Goal: Ask a question: Seek information or help from site administrators or community

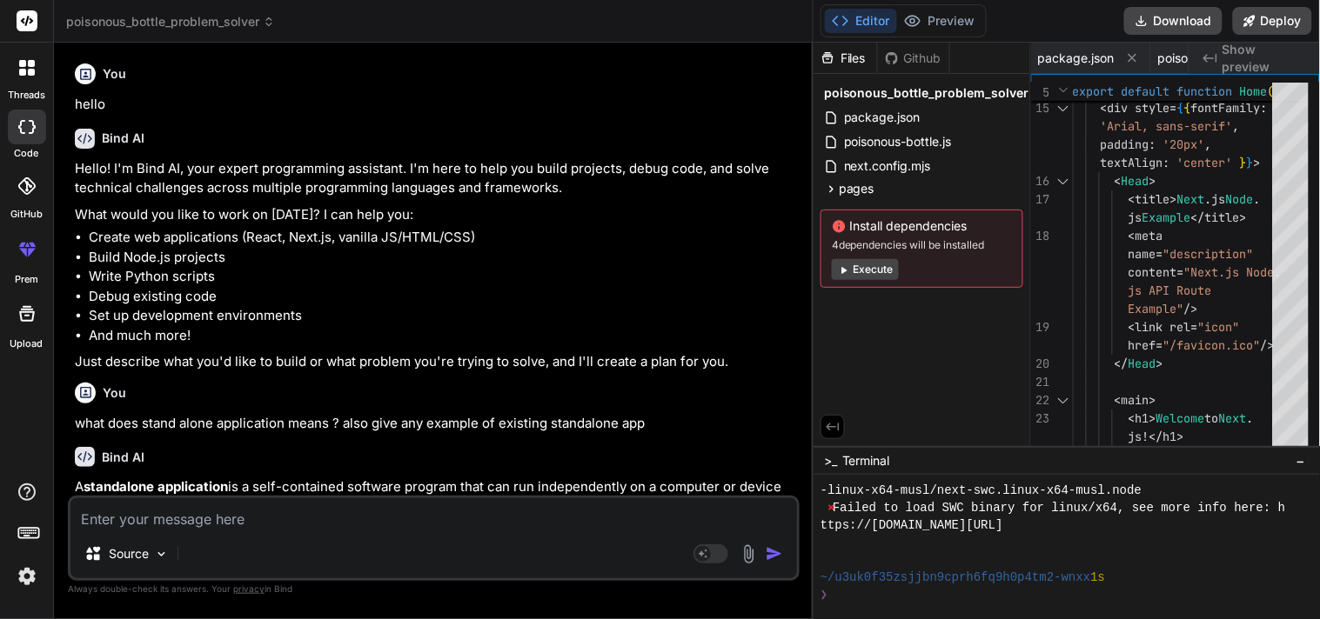
scroll to position [2853, 0]
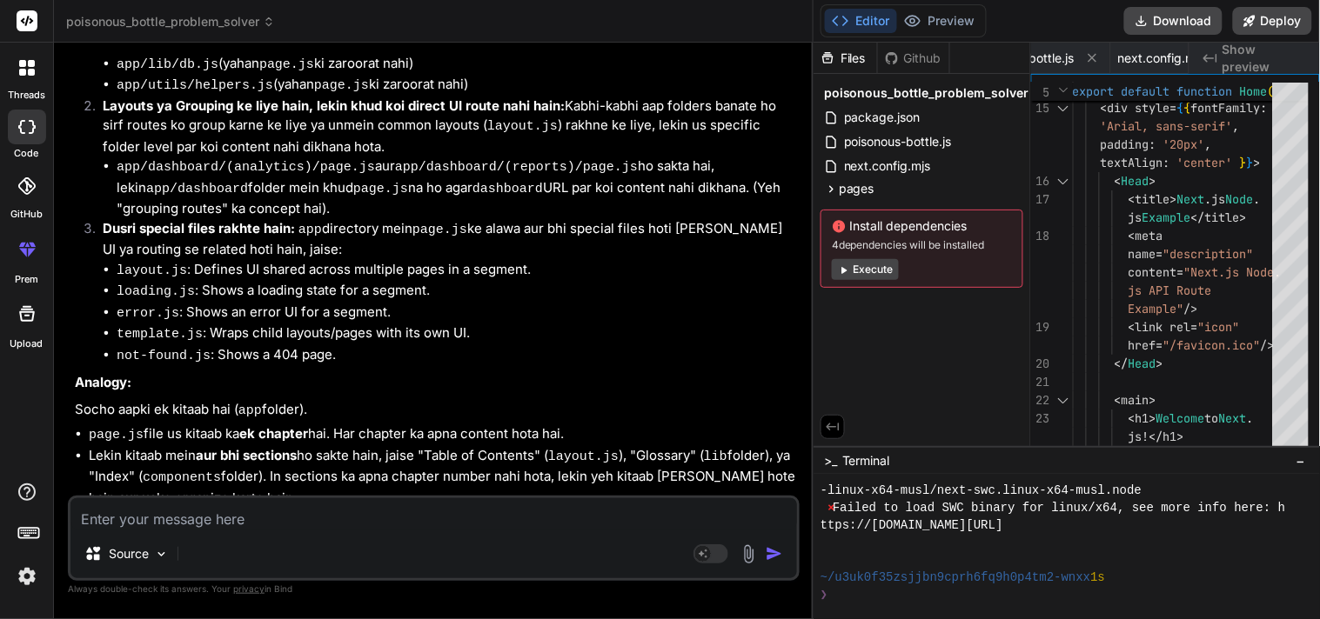
click at [233, 517] on textarea at bounding box center [433, 513] width 726 height 31
type textarea "i"
type textarea "x"
type textarea "i"
type textarea "x"
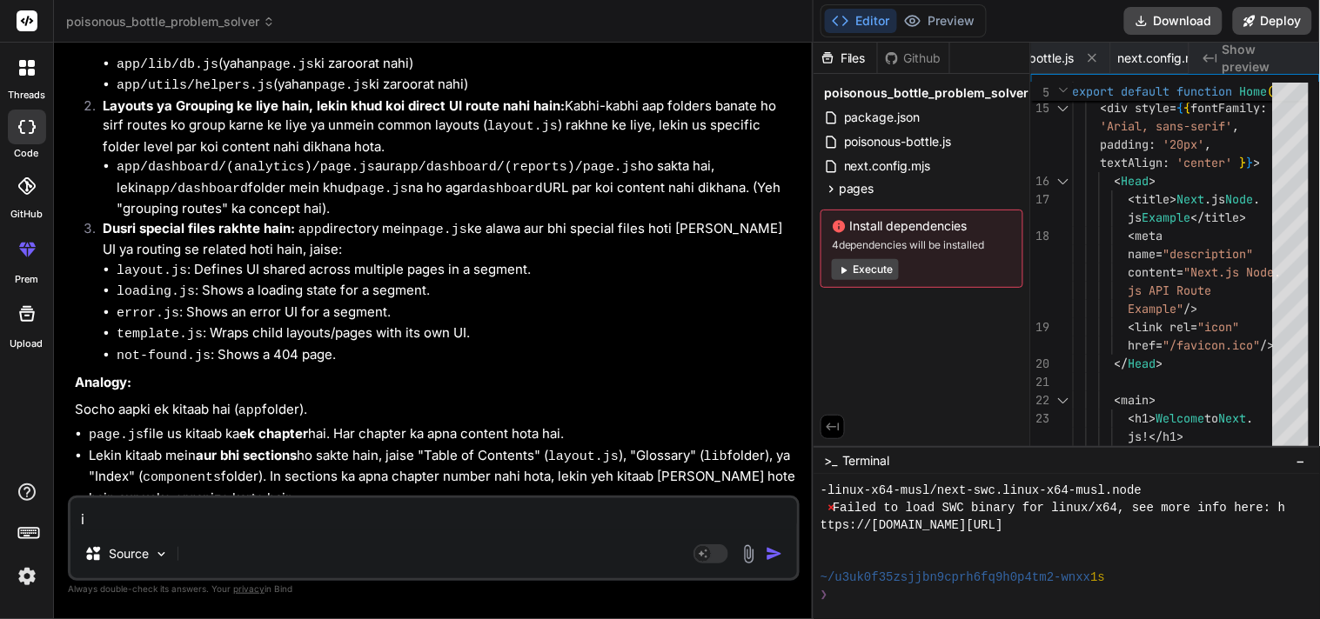
type textarea "i"
type textarea "x"
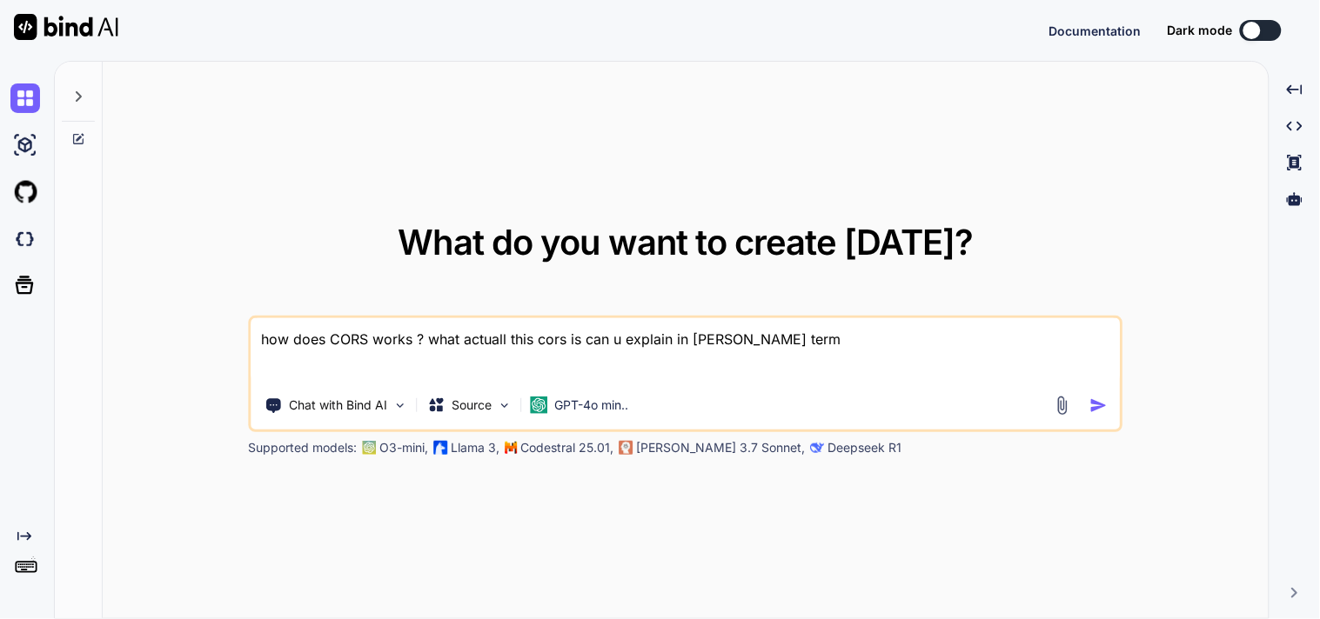
type textarea "x"
drag, startPoint x: 805, startPoint y: 338, endPoint x: 217, endPoint y: 336, distance: 587.2
click at [217, 336] on div "What do you want to create [DATE]? how does [PERSON_NAME] works ? what actuall …" at bounding box center [686, 341] width 1166 height 559
type textarea "x"
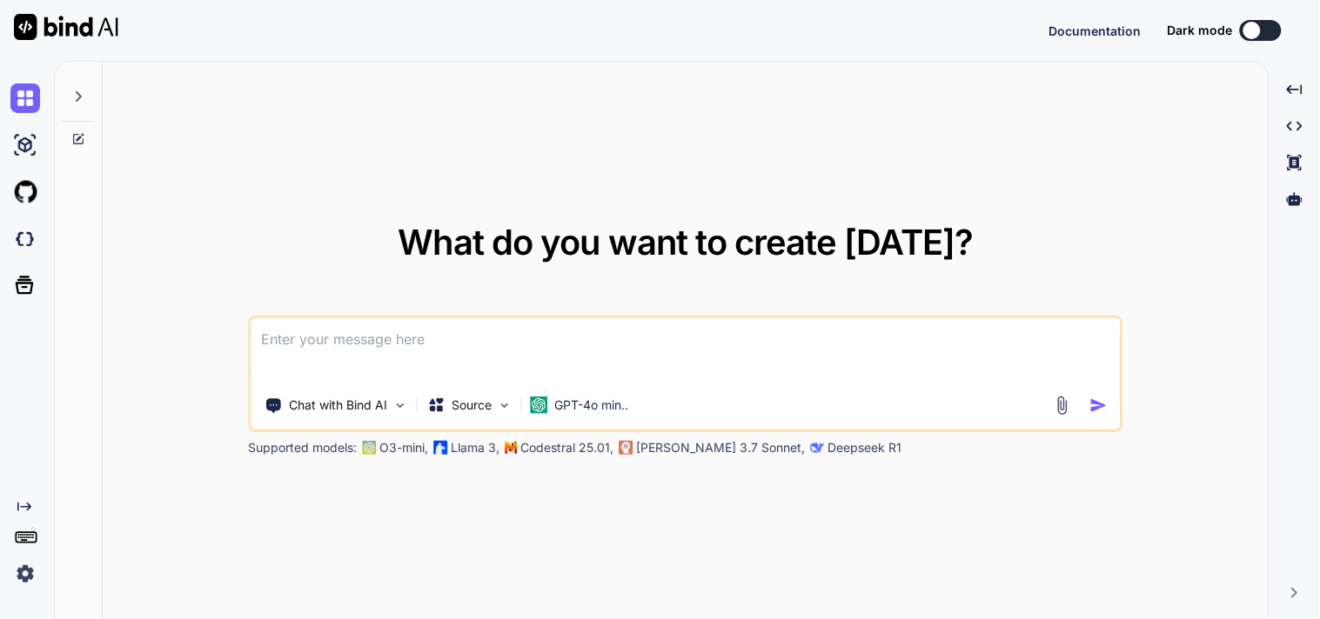
type textarea "h"
type textarea "x"
type textarea "ho"
type textarea "x"
type textarea "how"
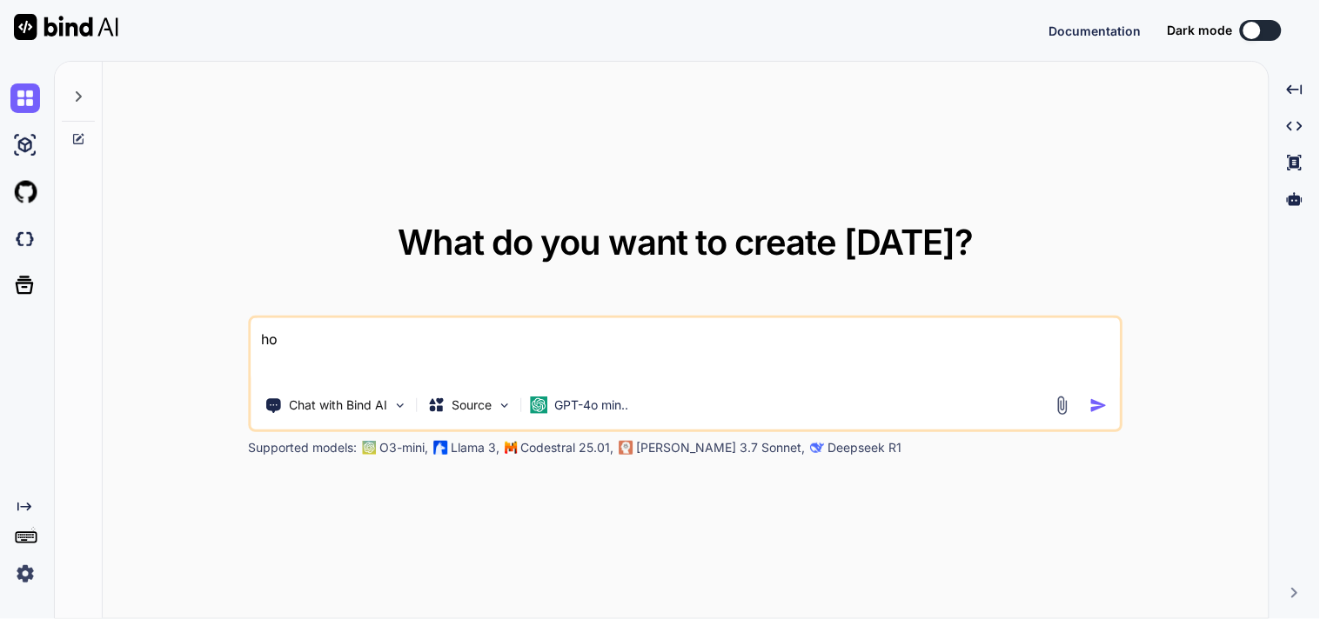
type textarea "x"
type textarea "how"
type textarea "x"
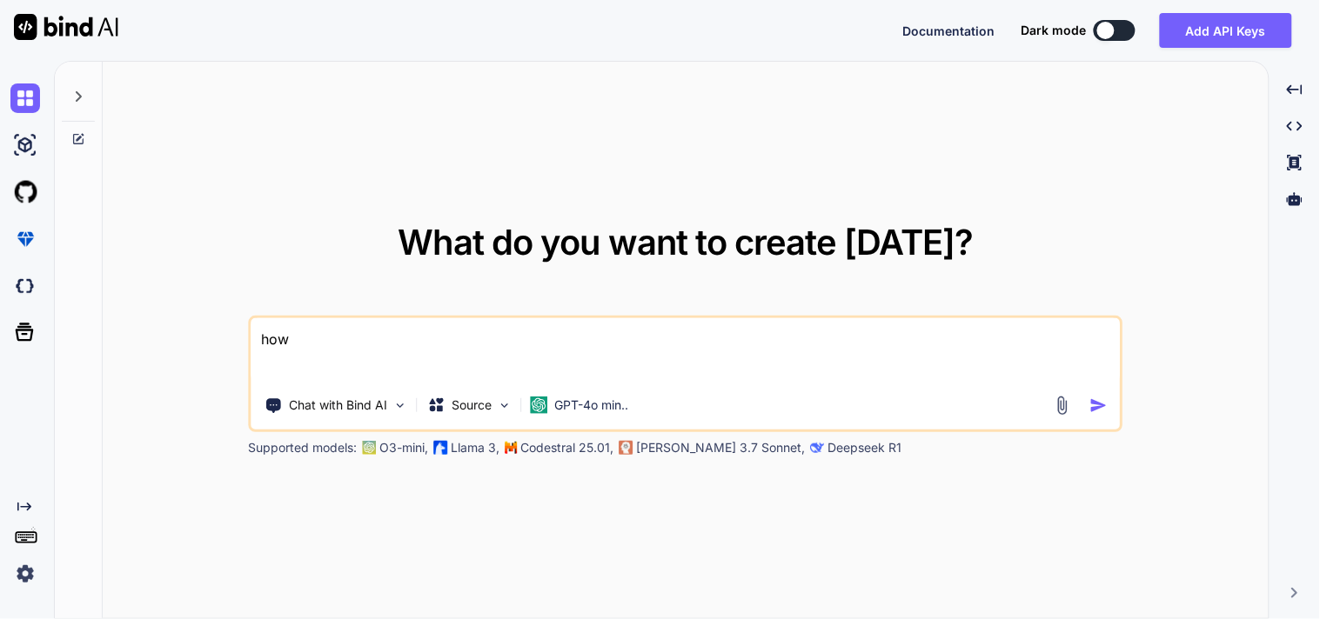
type textarea "how"
type textarea "x"
type textarea "ho"
type textarea "x"
type textarea "h"
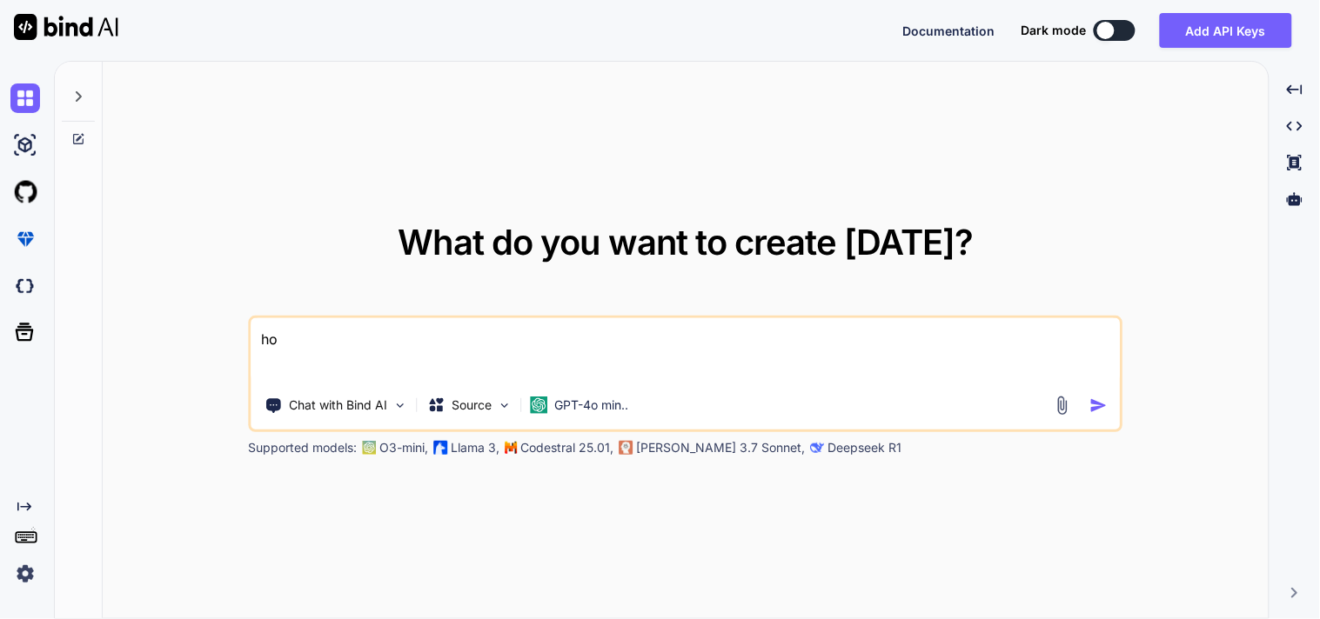
type textarea "x"
type textarea "n"
type textarea "x"
type textarea "ne"
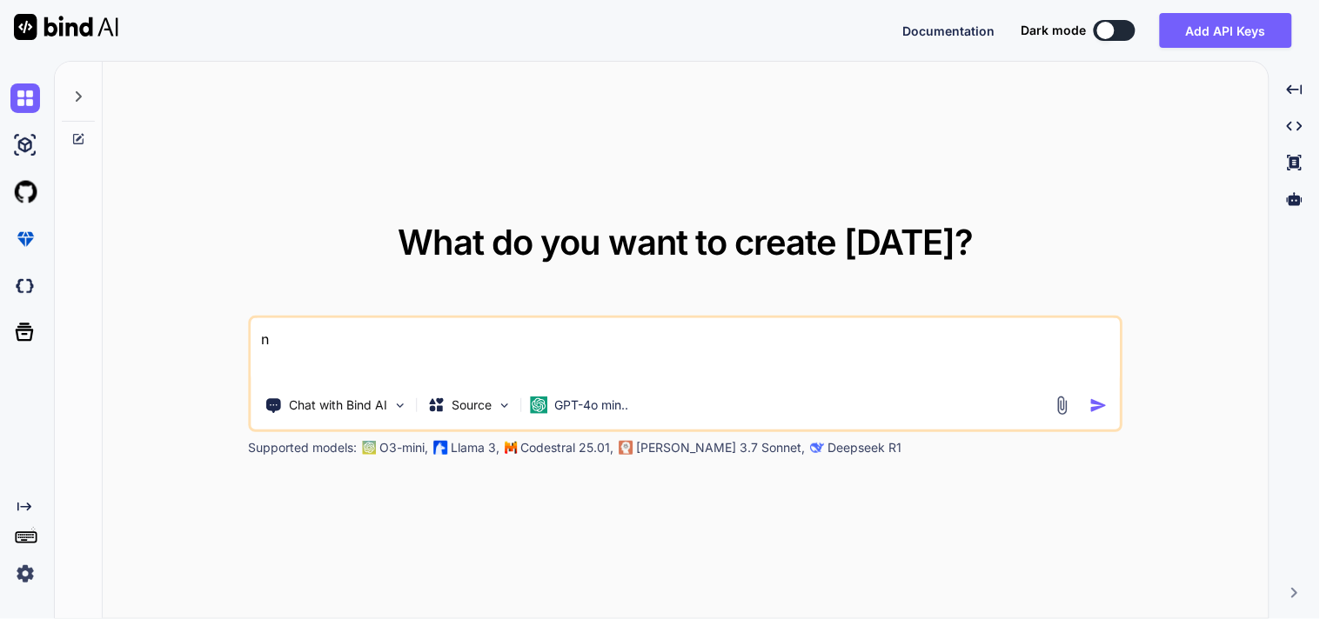
type textarea "x"
type textarea "ned"
type textarea "x"
type textarea "ned"
type textarea "x"
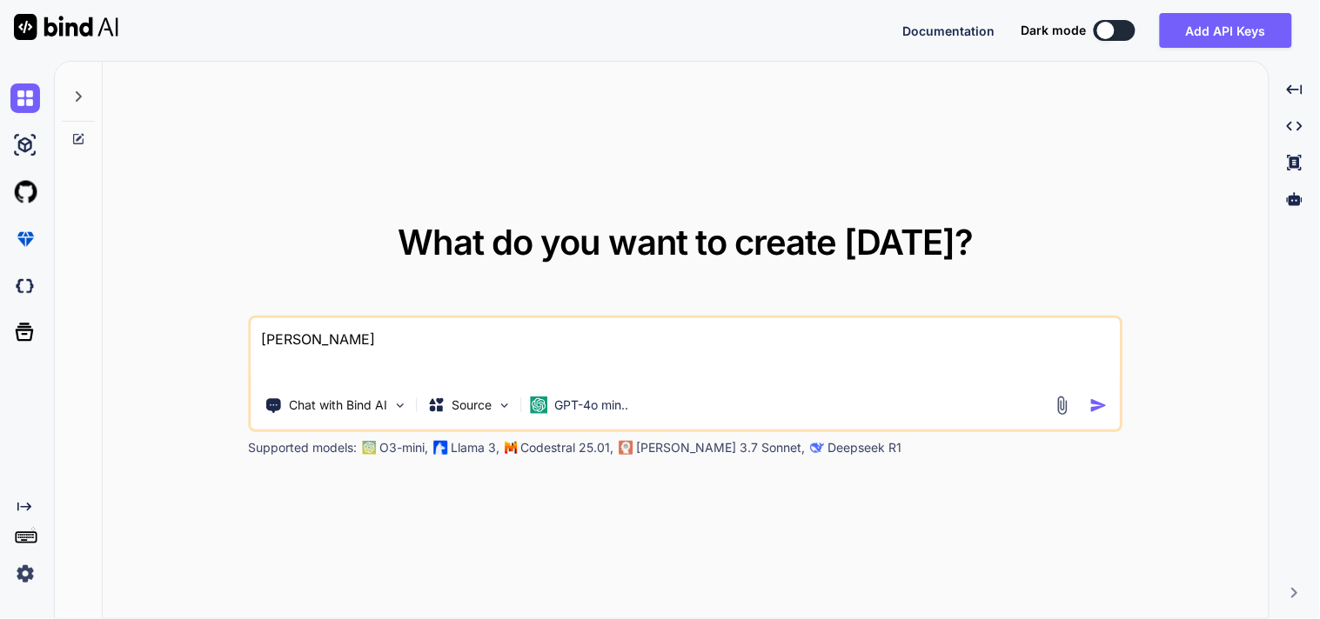
type textarea "ned"
type textarea "x"
type textarea "ne"
type textarea "x"
type textarea "nee"
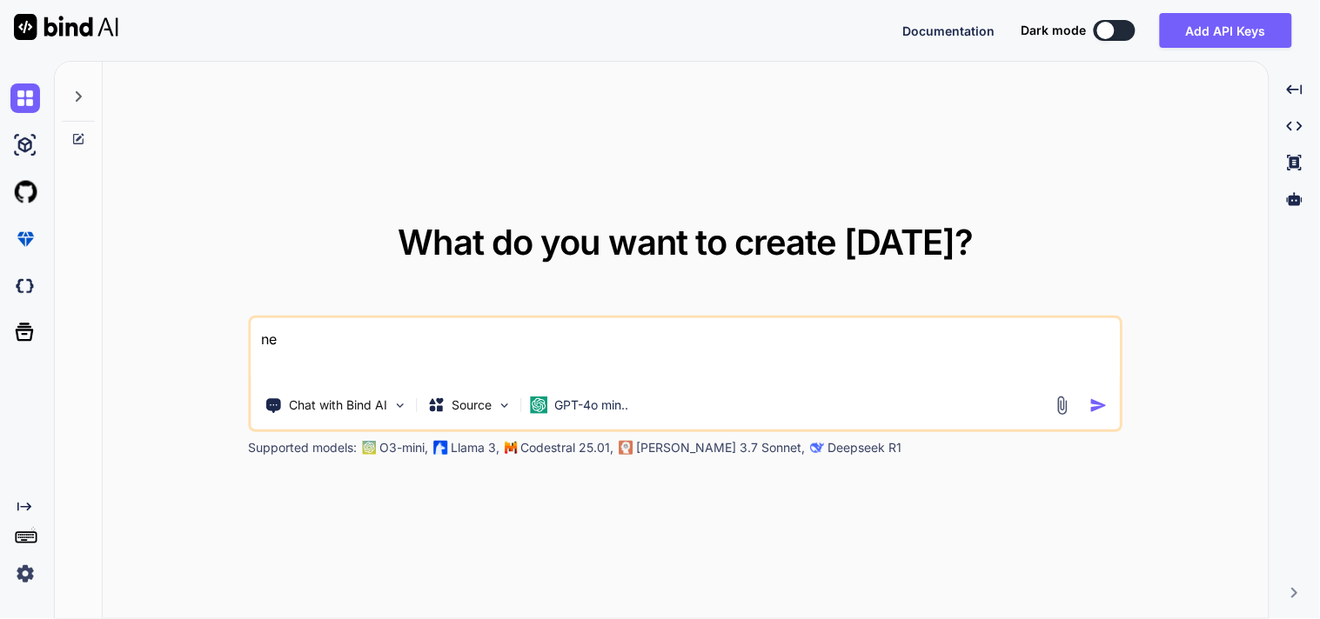
type textarea "x"
type textarea "need"
type textarea "x"
type textarea "need"
type textarea "x"
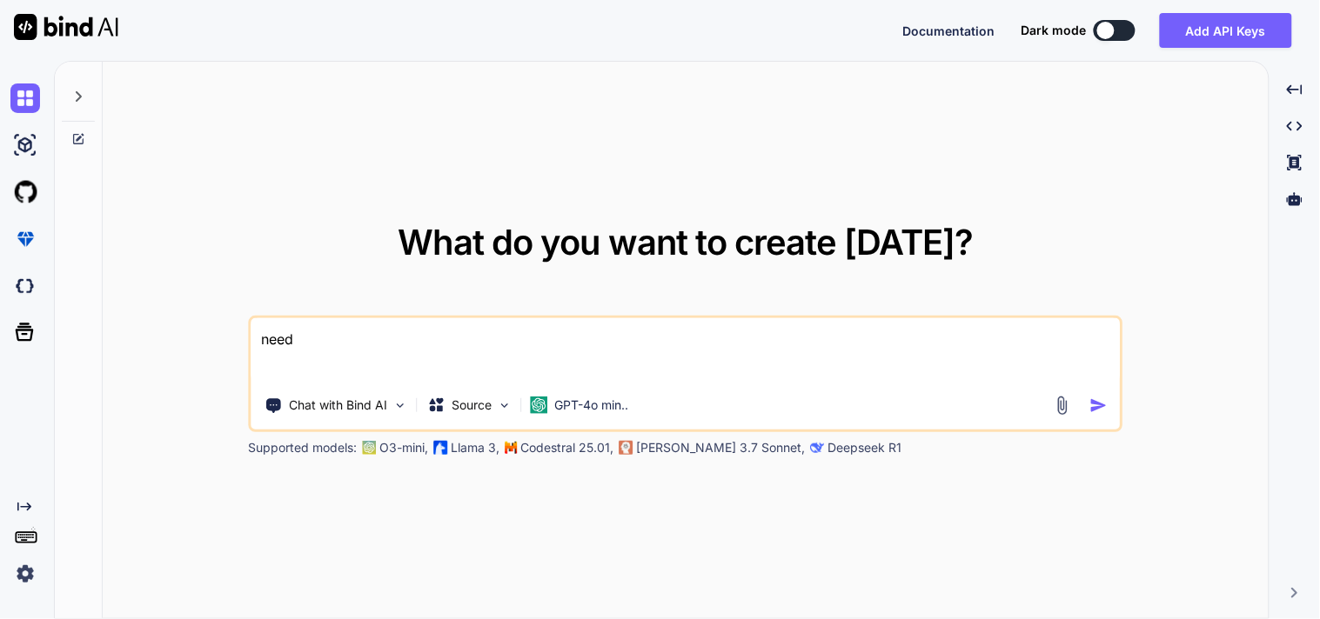
type textarea "need t"
type textarea "x"
type textarea "need to"
type textarea "x"
type textarea "need to"
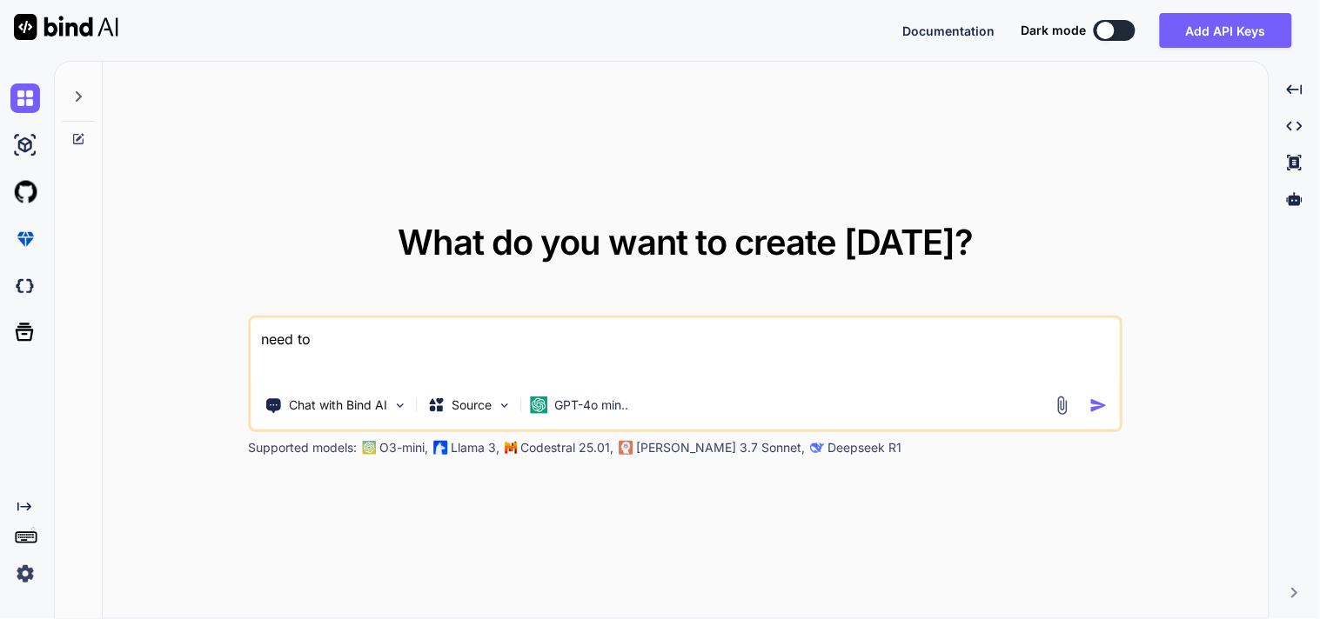
type textarea "x"
type textarea "need to c"
type textarea "x"
type textarea "need to cr"
type textarea "x"
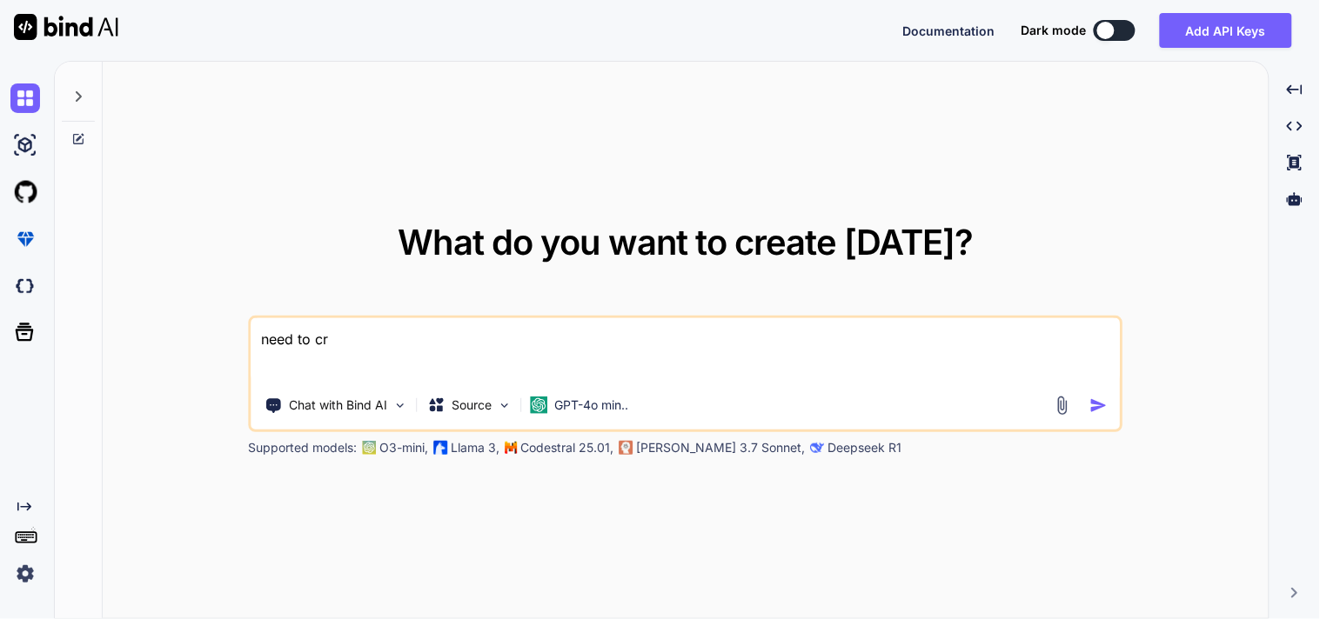
type textarea "need to cre"
type textarea "x"
type textarea "need to crea"
type textarea "x"
type textarea "need to creat"
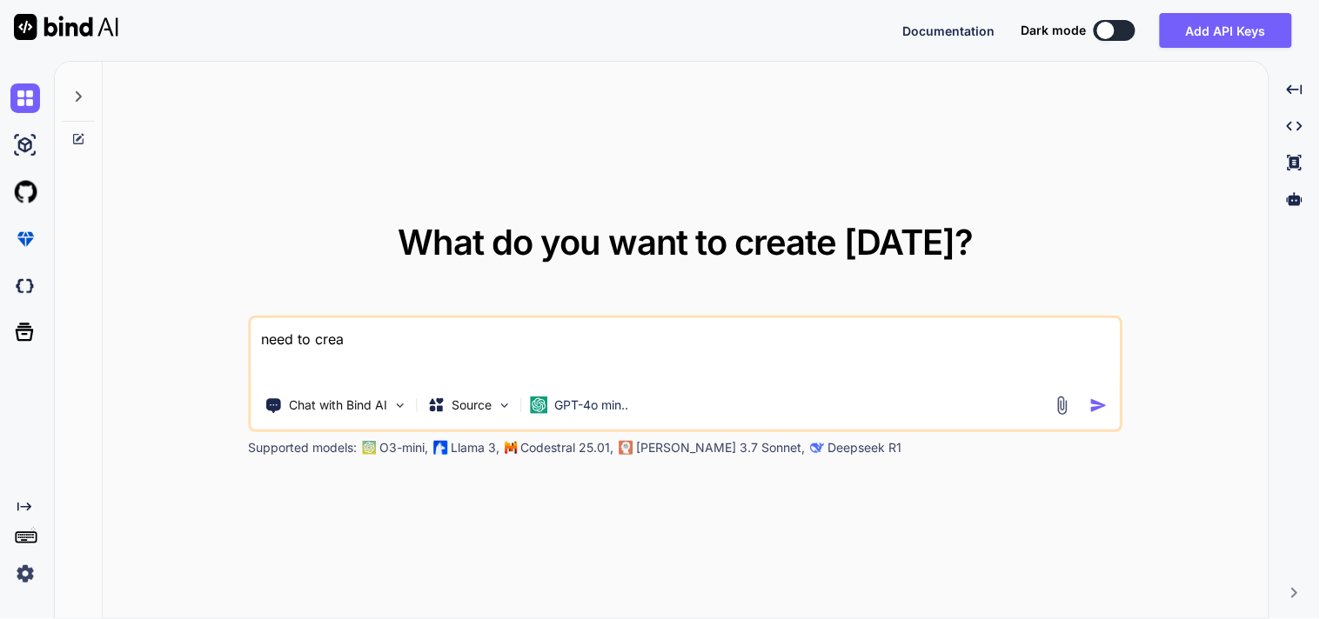
type textarea "x"
type textarea "need to create"
type textarea "x"
type textarea "need to create"
type textarea "x"
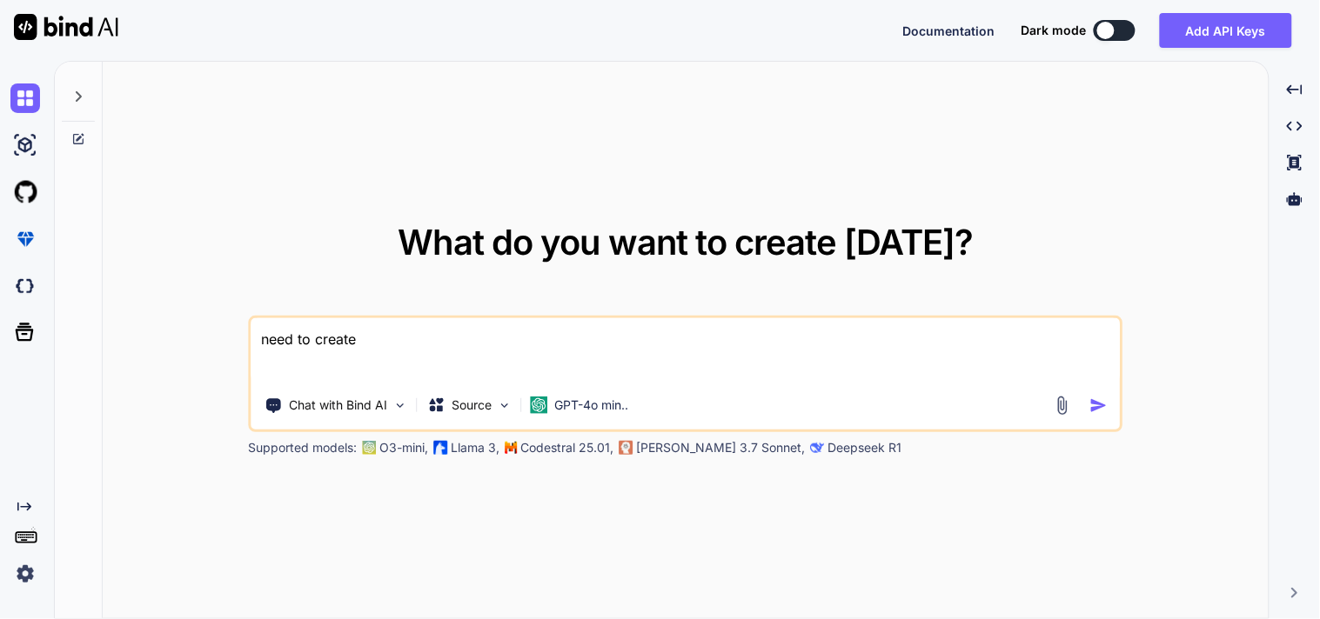
type textarea "need to create b"
type textarea "x"
type textarea "need to create ba"
type textarea "x"
type textarea "need to create bac"
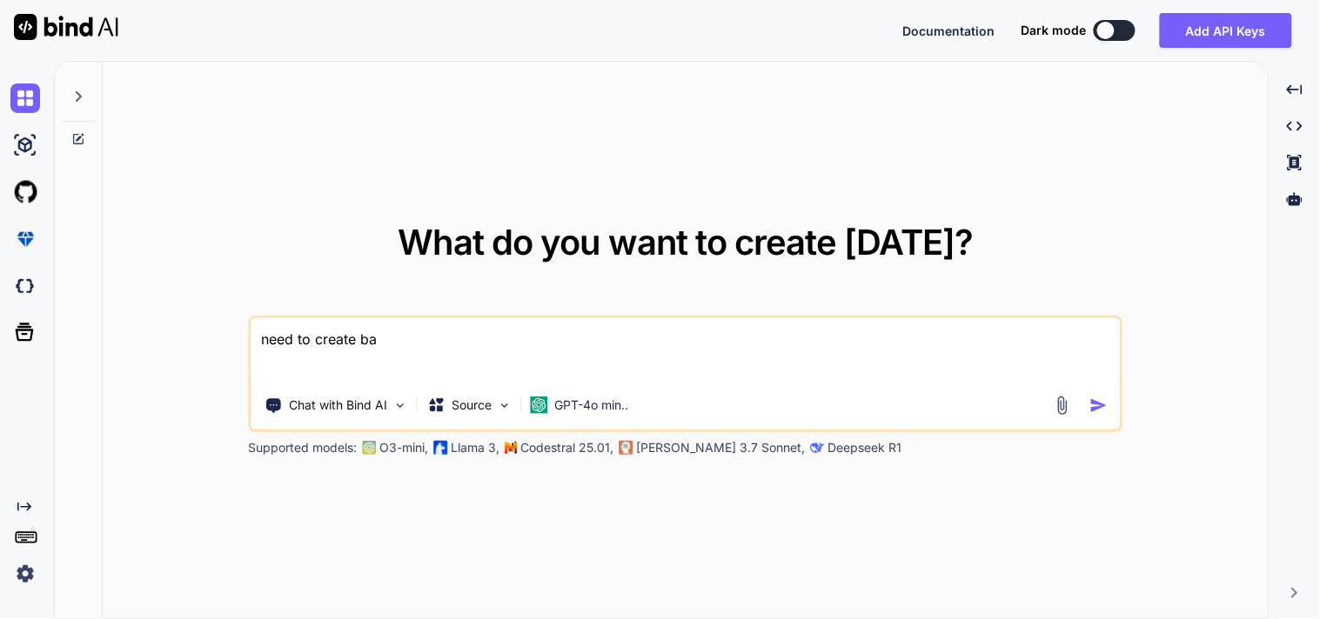
type textarea "x"
type textarea "need to create back"
type textarea "x"
type textarea "need to create backo"
type textarea "x"
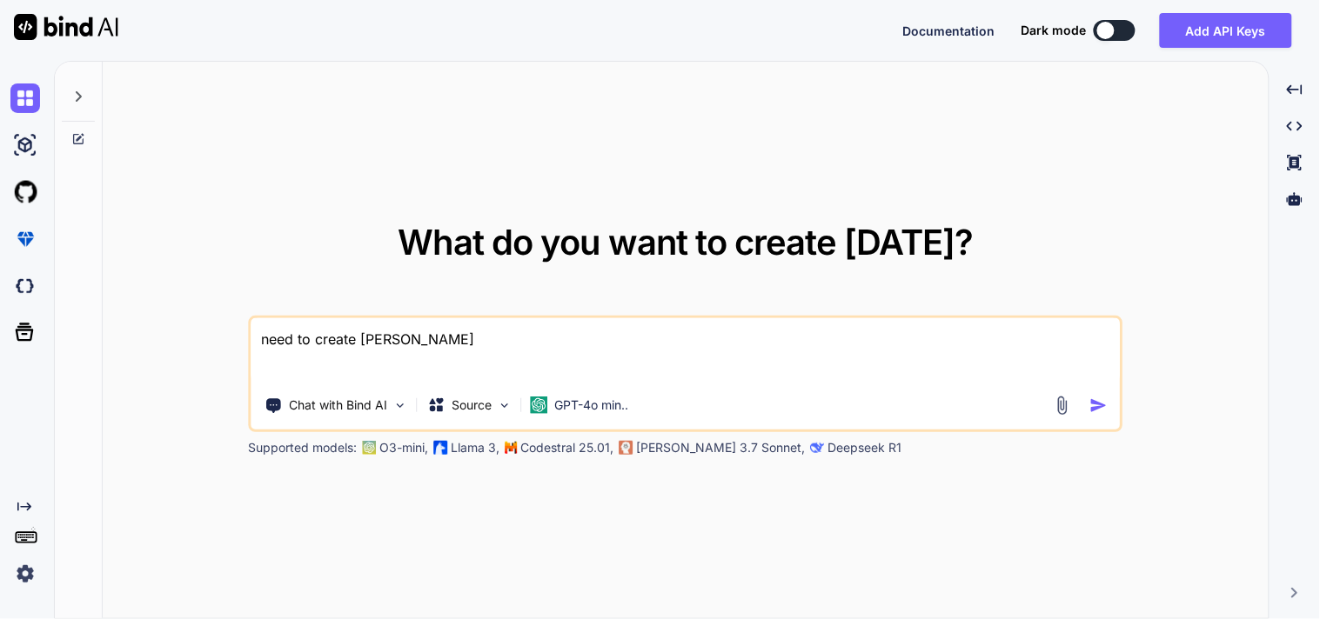
type textarea "need to create backof"
type textarea "x"
type textarea "need to create backoff"
type textarea "x"
type textarea "need to create backoffi"
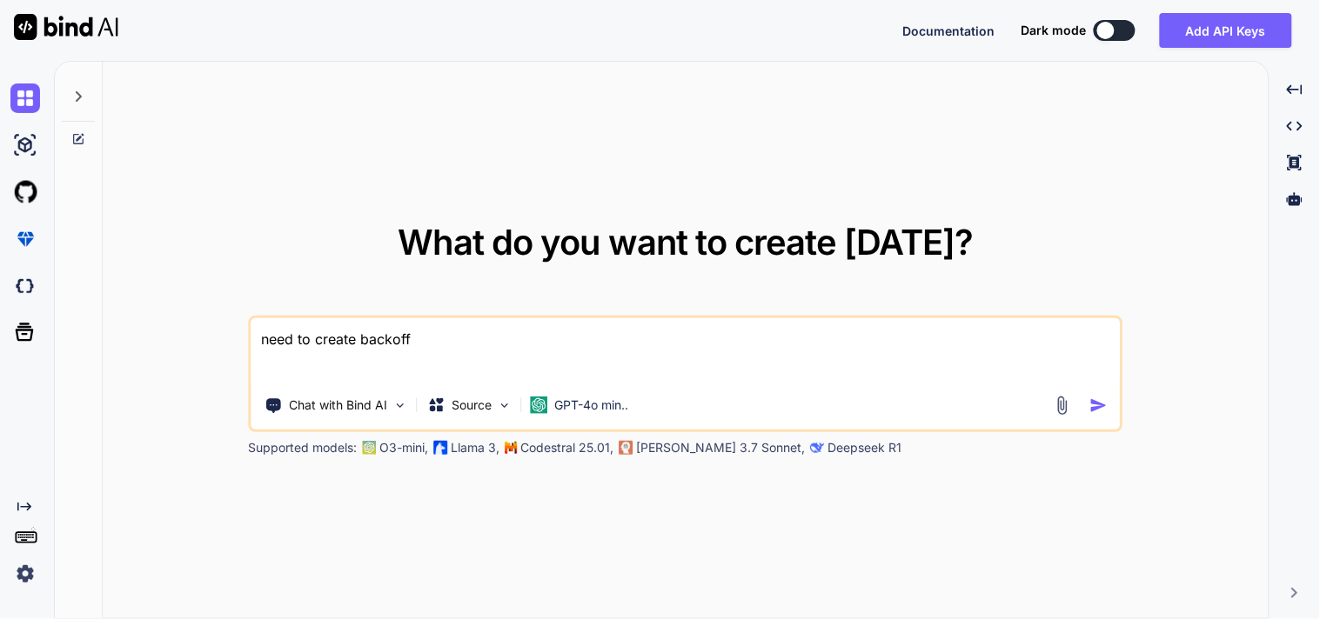
type textarea "x"
type textarea "need to create backoffic"
type textarea "x"
type textarea "need to create backoffice"
type textarea "x"
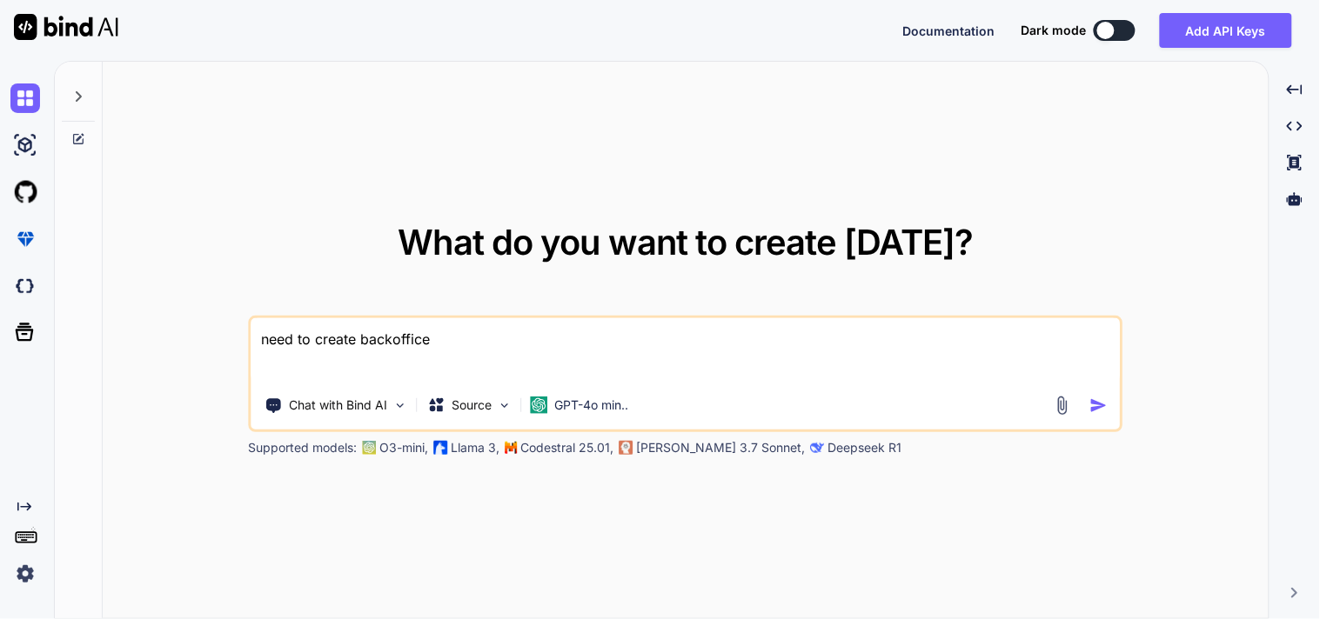
type textarea "need to create backoffice"
type textarea "x"
type textarea "need to create backoffice f"
type textarea "x"
type textarea "need to create backoffice fo"
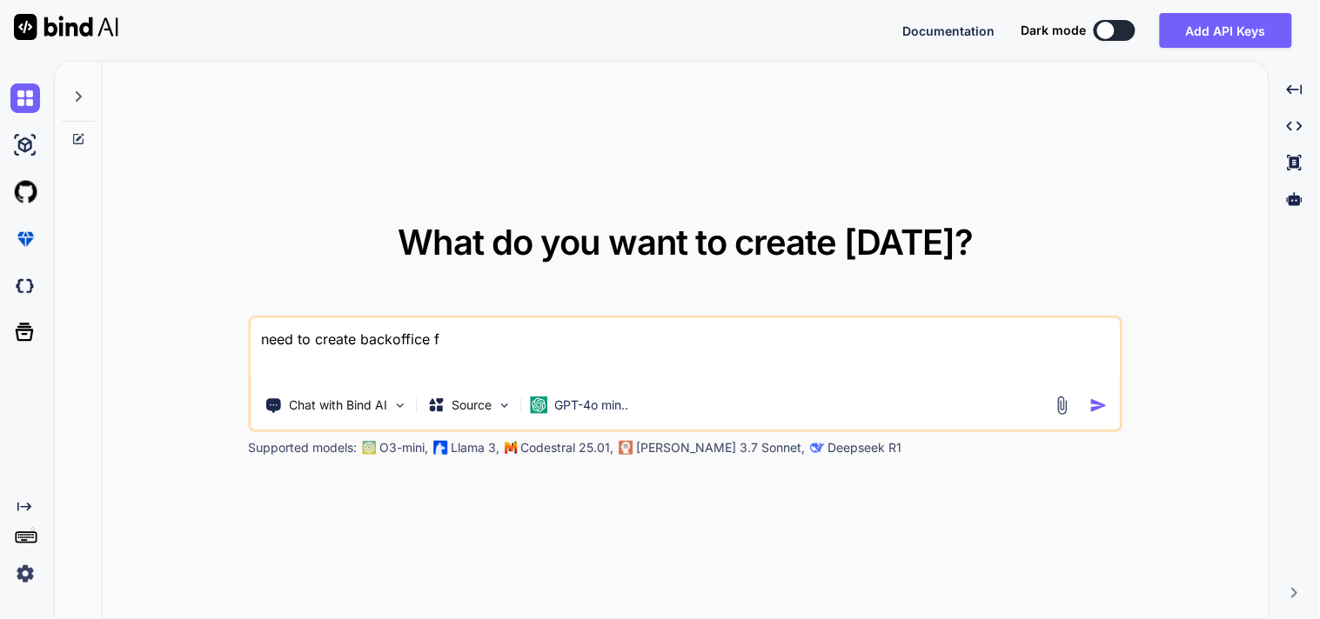
type textarea "x"
type textarea "need to create backoffice for"
type textarea "x"
type textarea "need to create backoffice for"
type textarea "x"
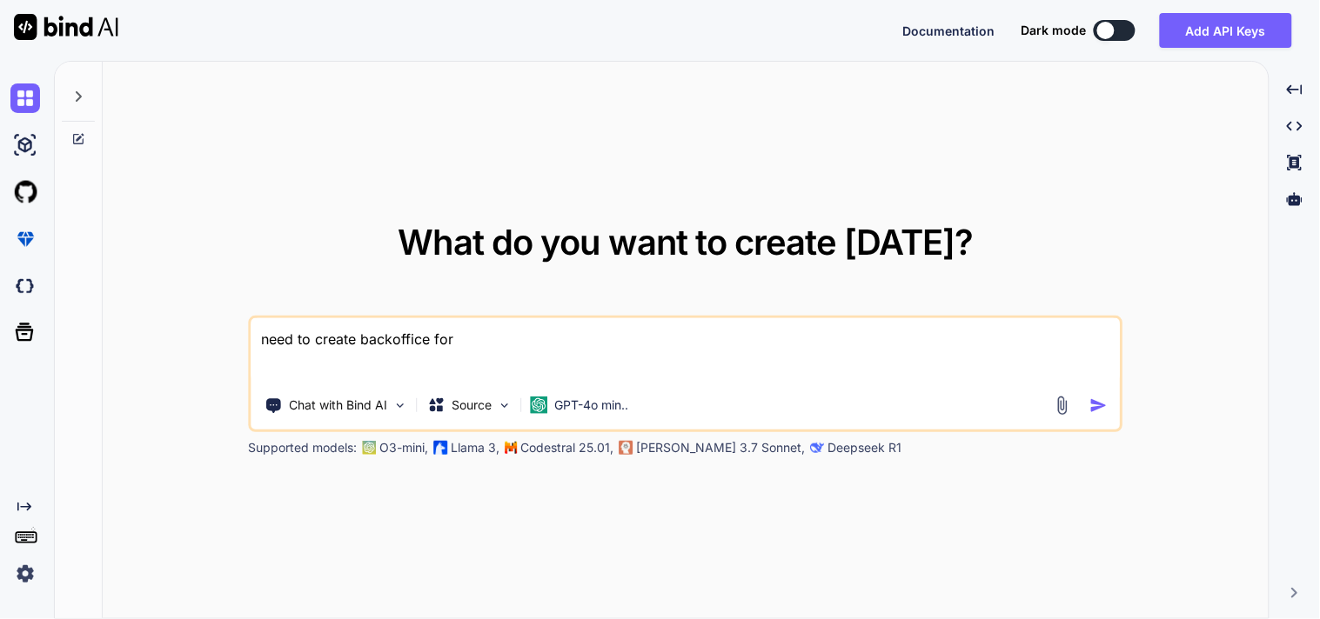
type textarea "need to create backoffice for l"
type textarea "x"
type textarea "need to create backoffice for lo"
type textarea "x"
type textarea "need to create backoffice for loy"
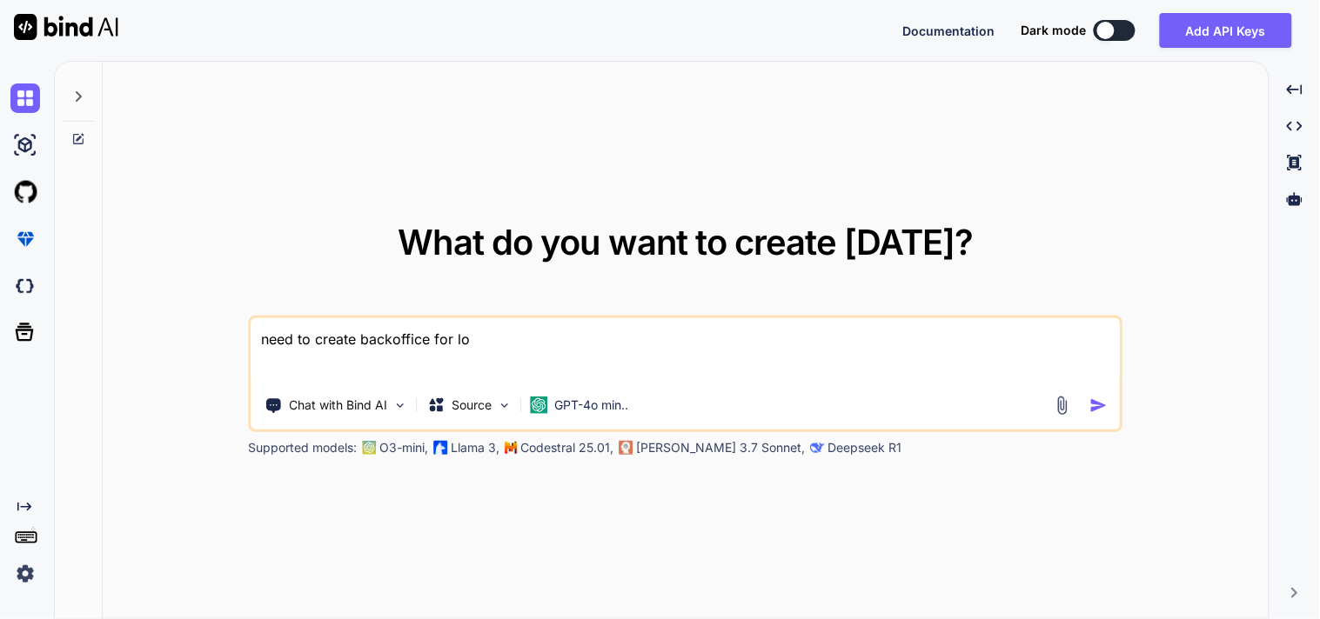
type textarea "x"
type textarea "need to create backoffice for loya"
type textarea "x"
type textarea "need to create backoffice for loyal"
type textarea "x"
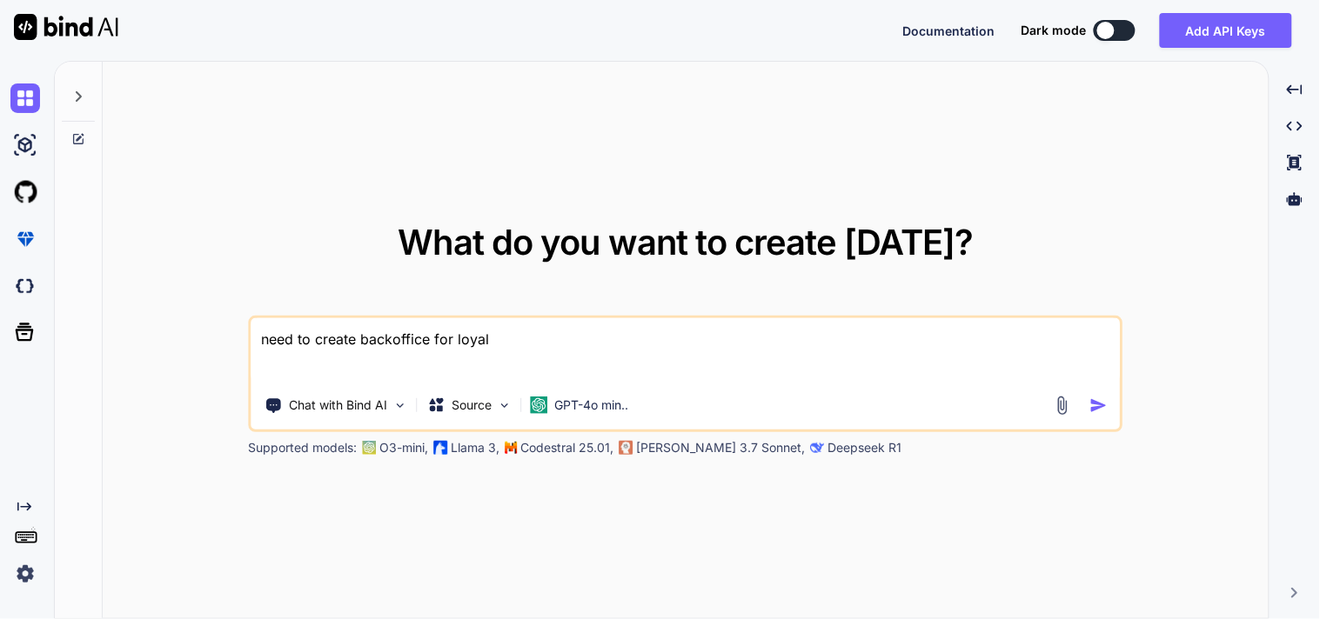
type textarea "need to create backoffice for loyalt"
type textarea "x"
type textarea "need to create backoffice for loyalty"
type textarea "x"
type textarea "need to create backoffice for loyalty"
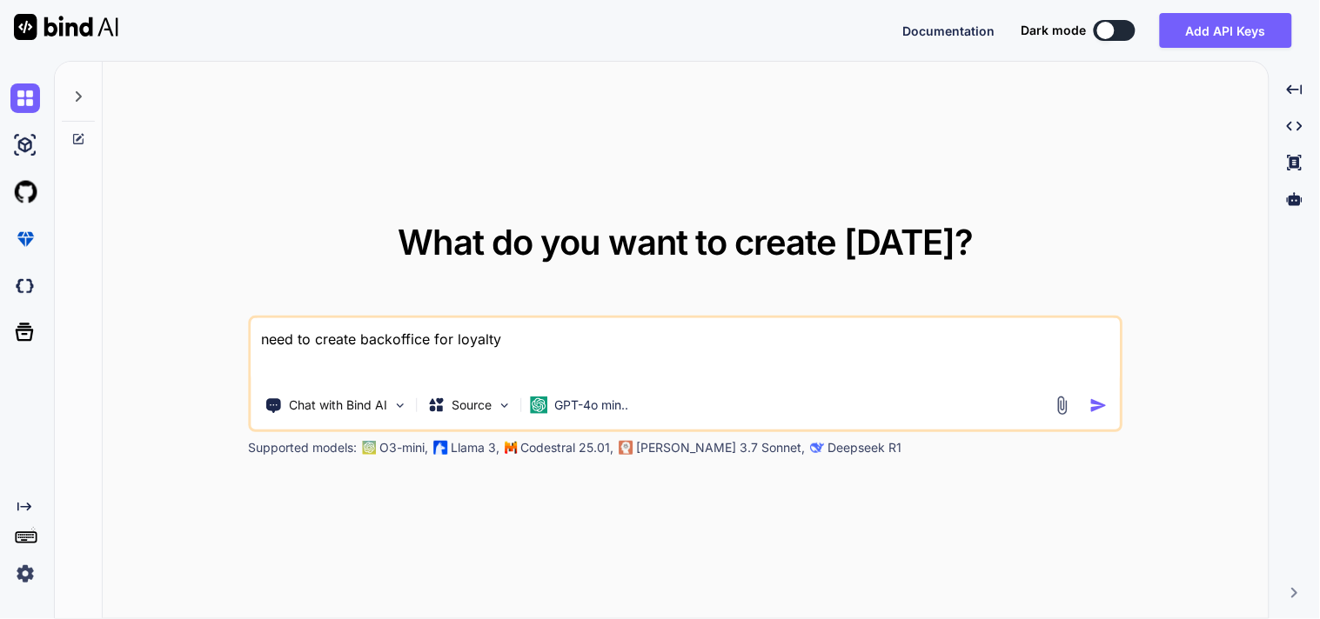
type textarea "x"
type textarea "need to create backoffice for loyalty s"
type textarea "x"
type textarea "need to create backoffice for loyalty st"
type textarea "x"
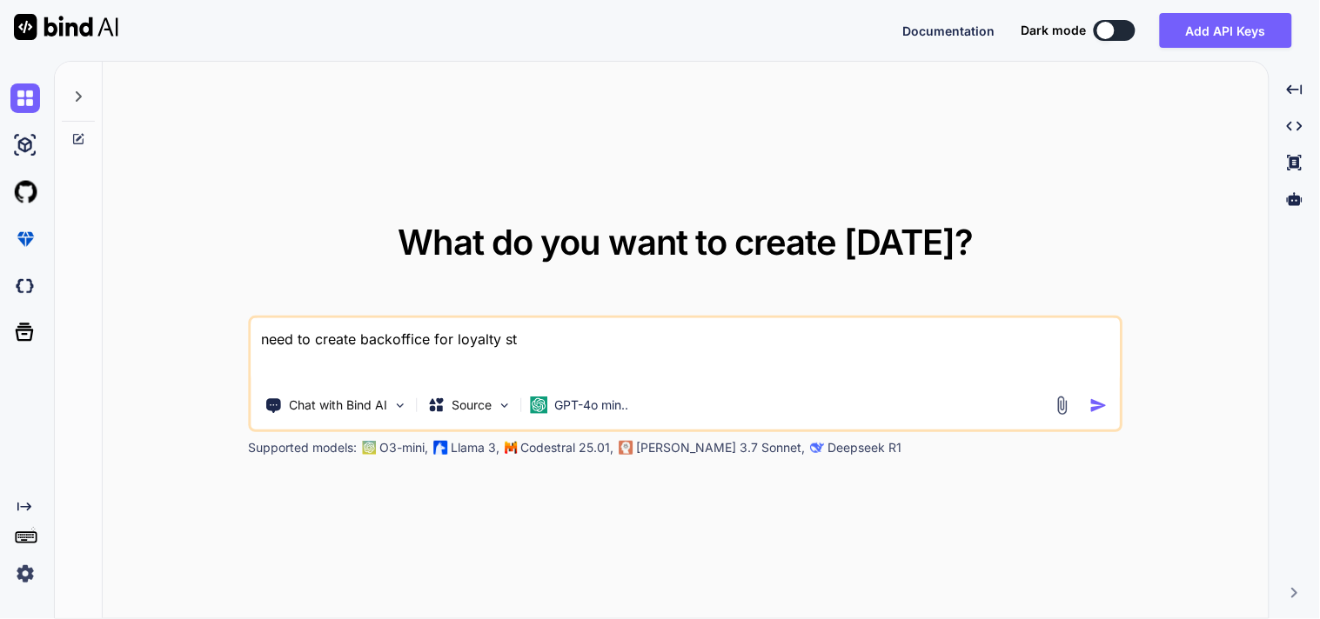
type textarea "need to create backoffice for loyalty sta"
type textarea "x"
type textarea "need to create backoffice for loyalty stan"
type textarea "x"
type textarea "need to create backoffice for loyalty stand"
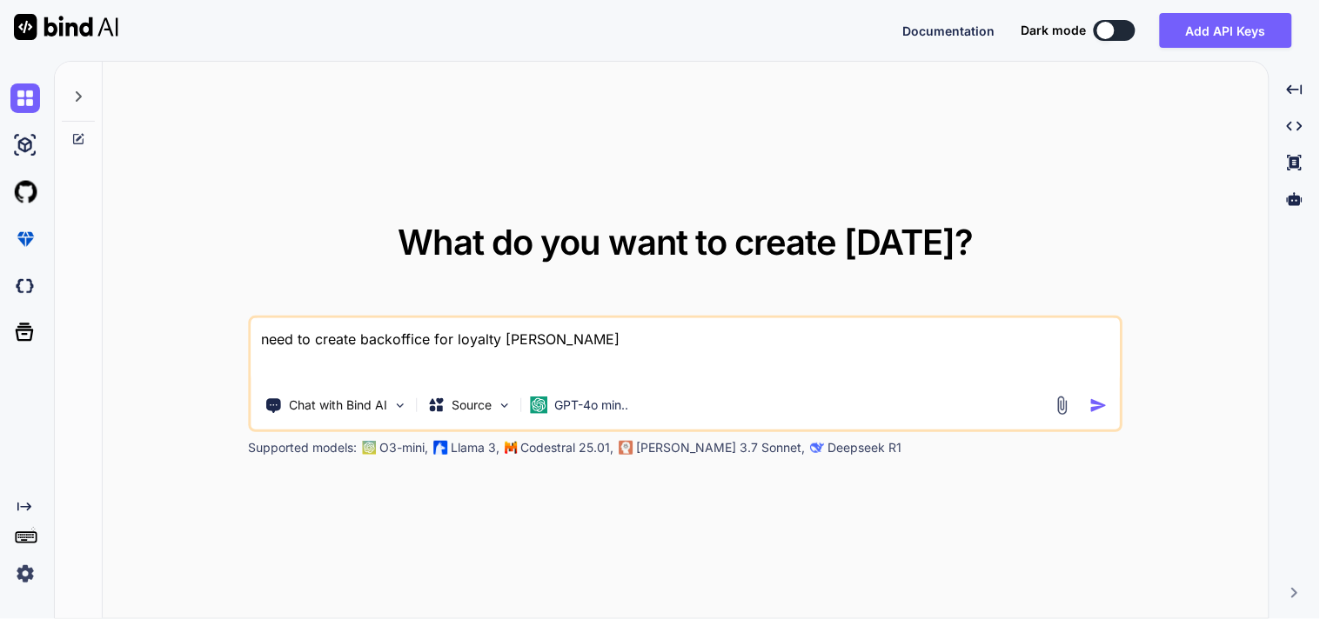
type textarea "x"
type textarea "need to create backoffice for loyalty standa"
type textarea "x"
type textarea "need to create backoffice for loyalty standal"
type textarea "x"
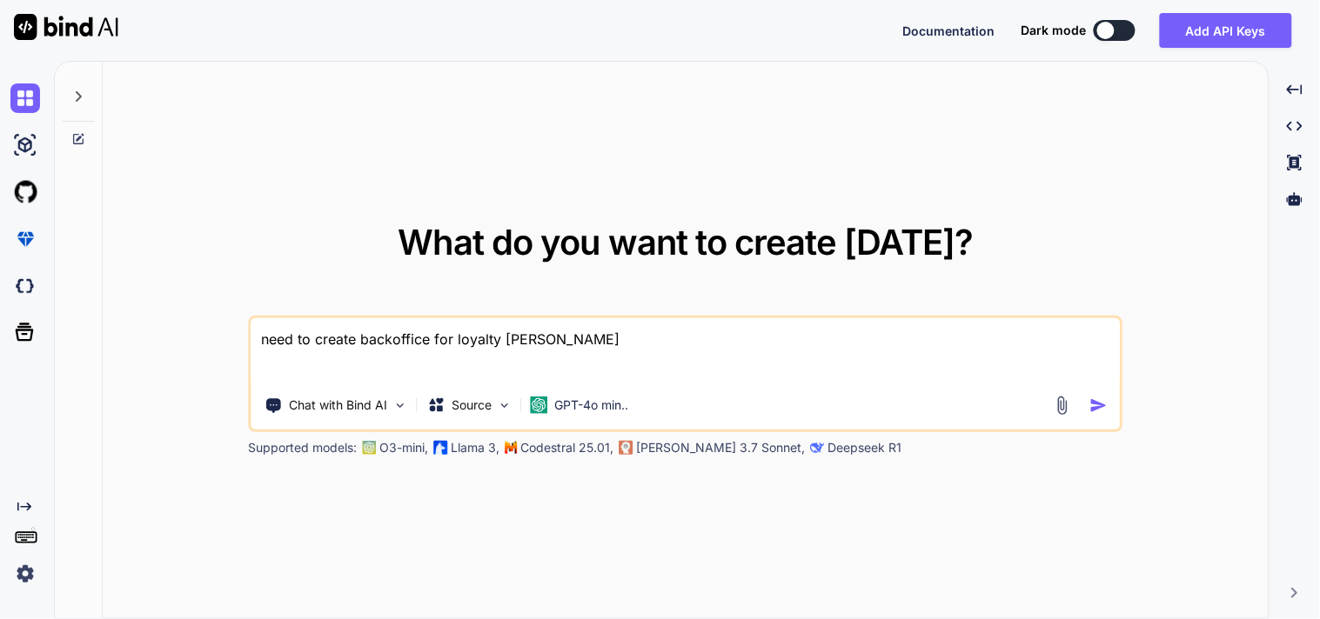
type textarea "need to create backoffice for loyalty standalo"
type textarea "x"
type textarea "need to create backoffice for loyalty standalon"
type textarea "x"
type textarea "need to create backoffice for loyalty standalone"
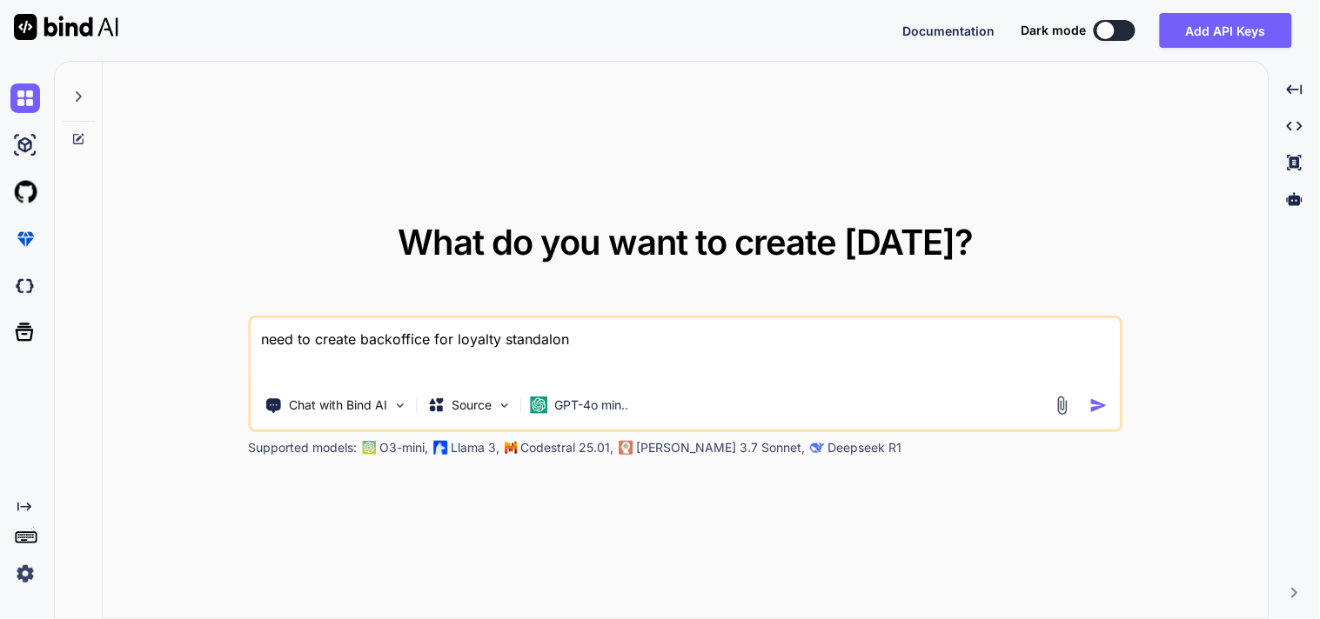
type textarea "x"
type textarea "need to create backoffice for loyalty standalone"
type textarea "x"
type textarea "need to create backoffice for loyalty standalone a"
type textarea "x"
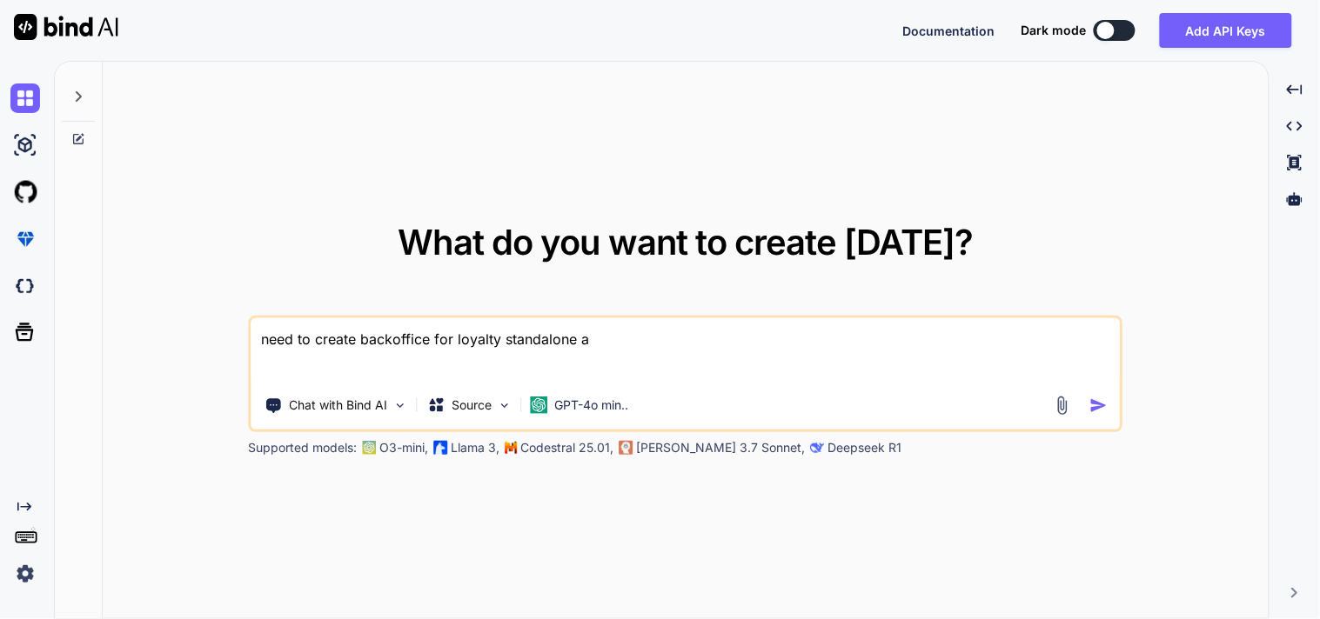
type textarea "need to create backoffice for loyalty standalone ap"
type textarea "x"
type textarea "need to create backoffice for loyalty standalone app"
type textarea "x"
type textarea "need to create backoffice for loyalty standalone appl"
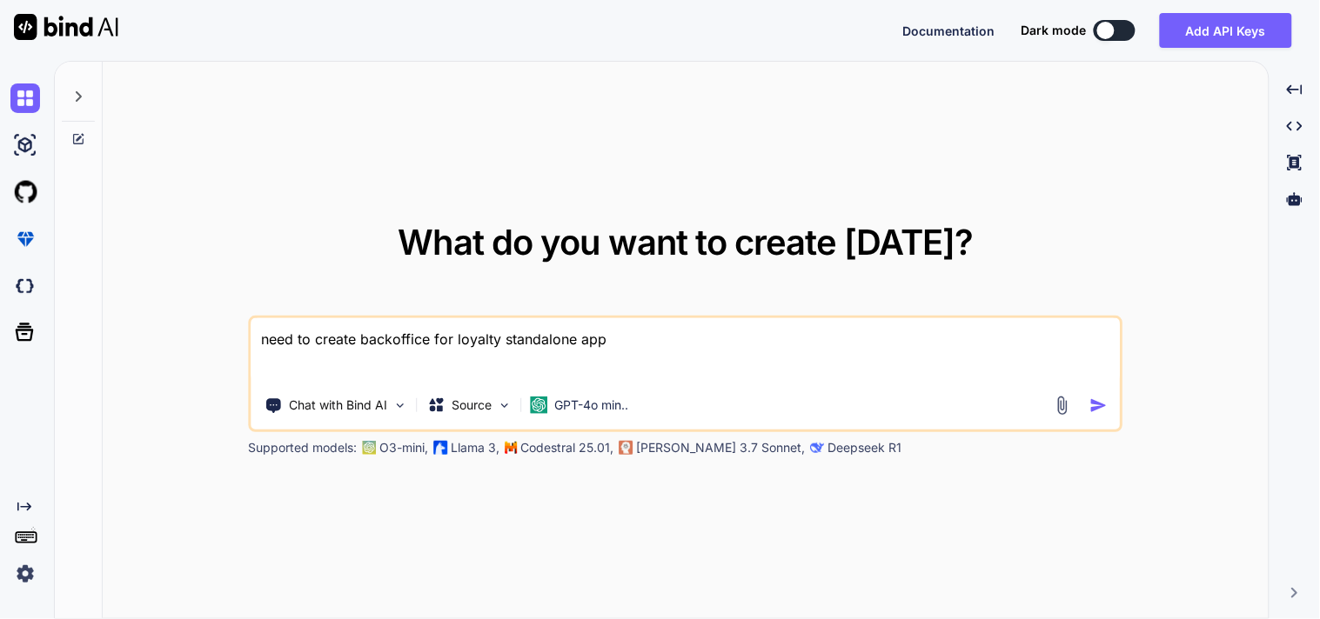
type textarea "x"
type textarea "need to create backoffice for loyalty standalone appli"
type textarea "x"
type textarea "need to create backoffice for loyalty standalone applic"
type textarea "x"
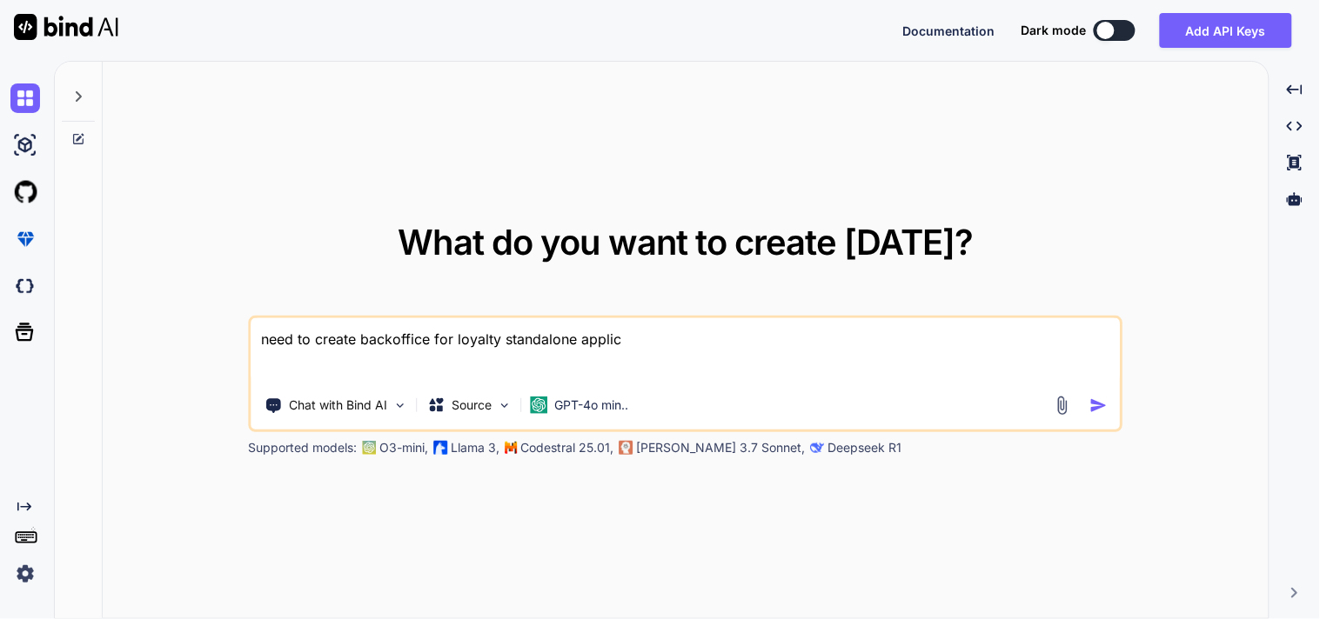
type textarea "need to create backoffice for loyalty standalone applica"
type textarea "x"
type textarea "need to create backoffice for loyalty standalone applicat"
type textarea "x"
type textarea "need to create backoffice for loyalty standalone applicati"
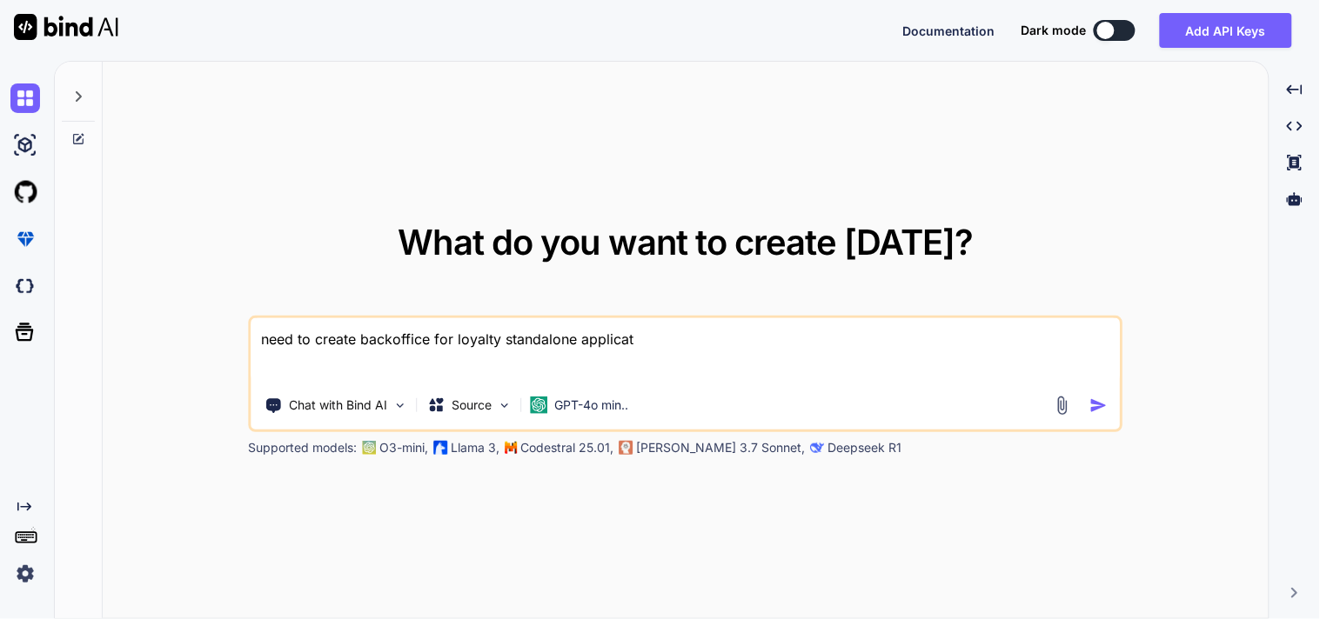
type textarea "x"
type textarea "need to create backoffice for loyalty standalone applicatio"
type textarea "x"
type textarea "need to create backoffice for loyalty standalone application"
type textarea "x"
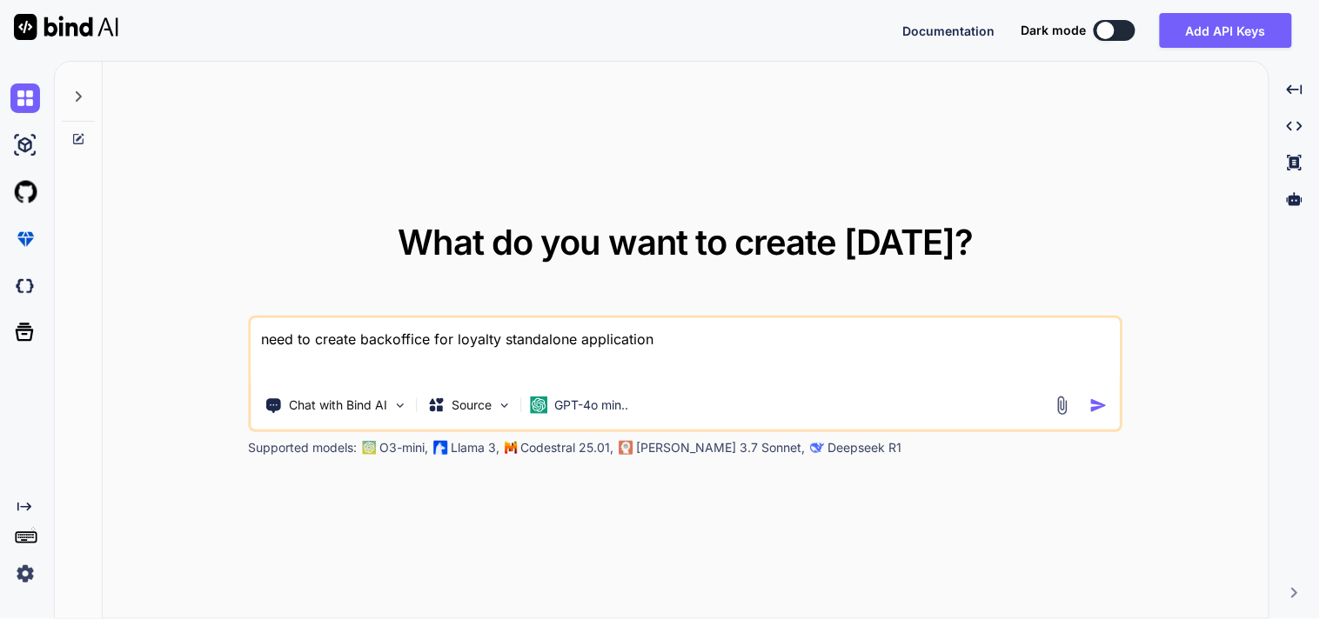
type textarea "need to create backoffice for loyalty standalone application"
type textarea "x"
click at [574, 340] on textarea "need to create backoffice for loyalty standalone application" at bounding box center [685, 350] width 869 height 64
click at [694, 338] on textarea "need to create backoffice for loyalty standalone application" at bounding box center [685, 350] width 869 height 64
type textarea "need to create backoffice for loyalty standalone application f"
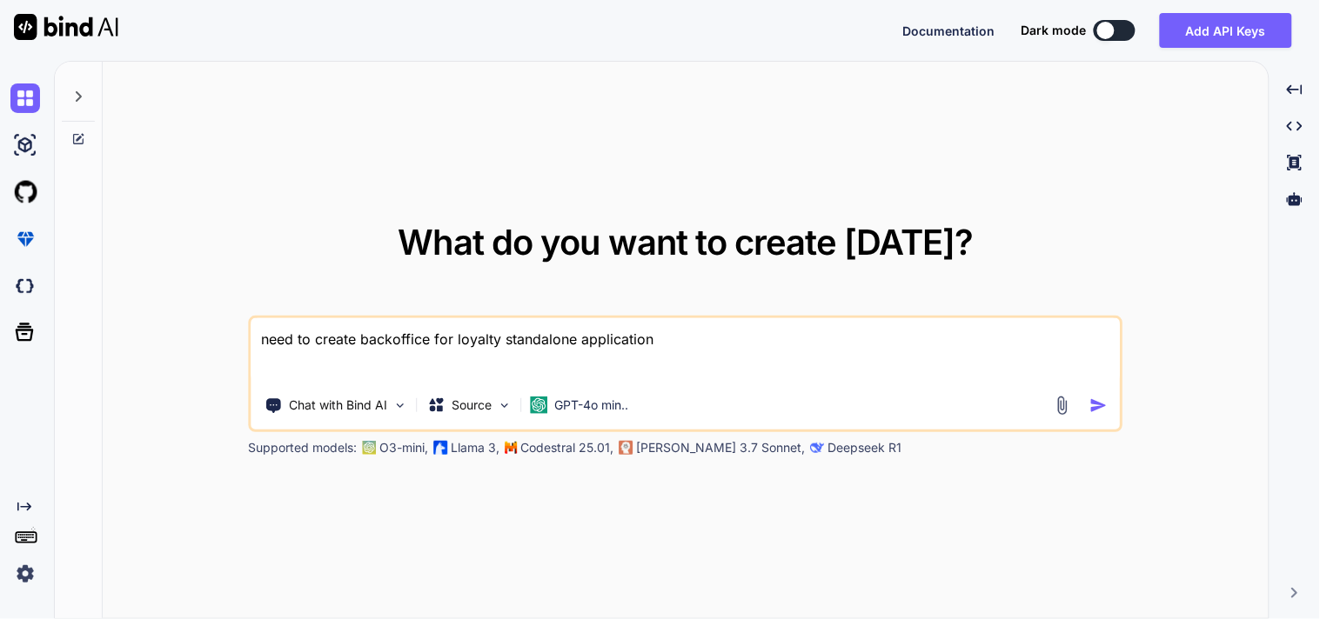
type textarea "x"
type textarea "need to create backoffice for loyalty standalone application fo"
type textarea "x"
type textarea "need to create backoffice for loyalty standalone application for"
type textarea "x"
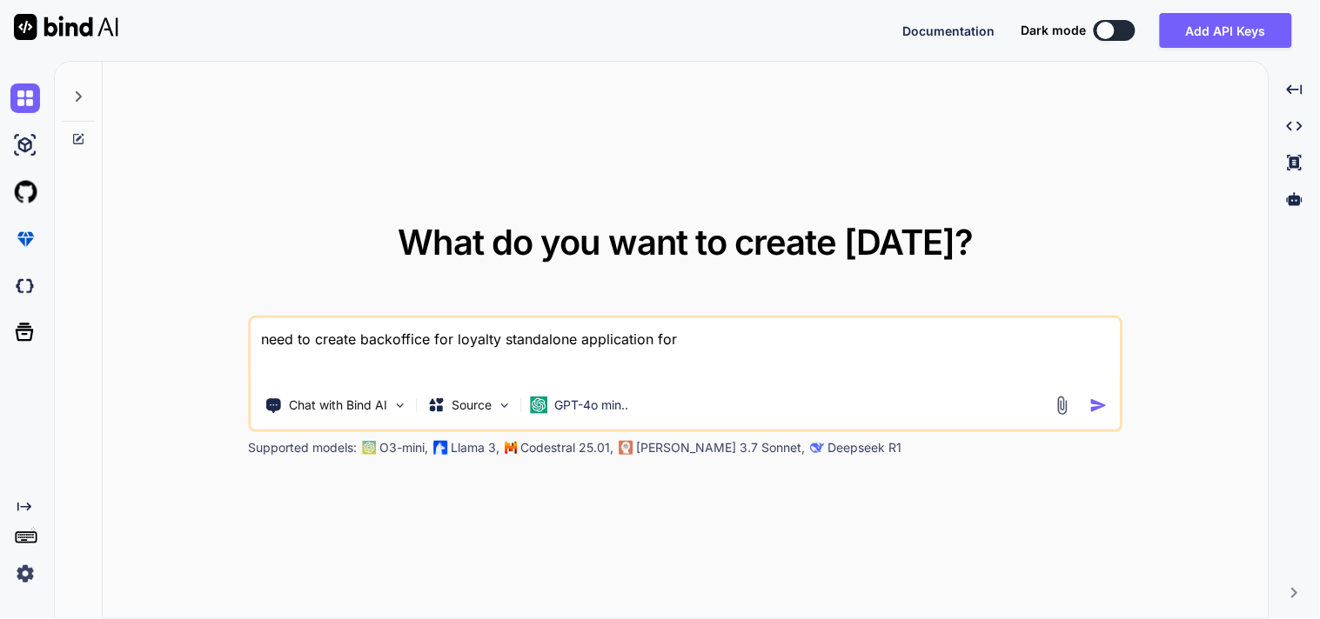
type textarea "need to create backoffice for loyalty standalone application for"
type textarea "x"
type textarea "need to create backoffice for loyalty standalone application for m"
type textarea "x"
type textarea "need to create backoffice for loyalty standalone application for mo"
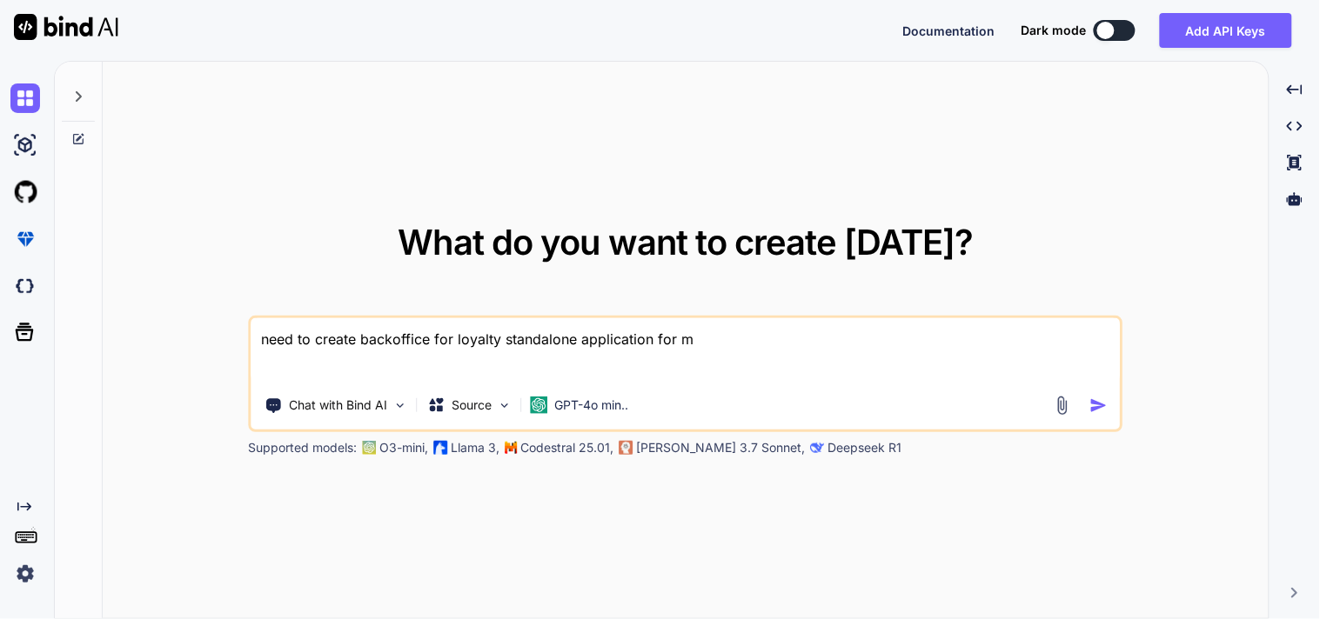
type textarea "x"
type textarea "need to create backoffice for loyalty standalone application for mob"
type textarea "x"
type textarea "need to create backoffice for loyalty standalone application for mobi"
type textarea "x"
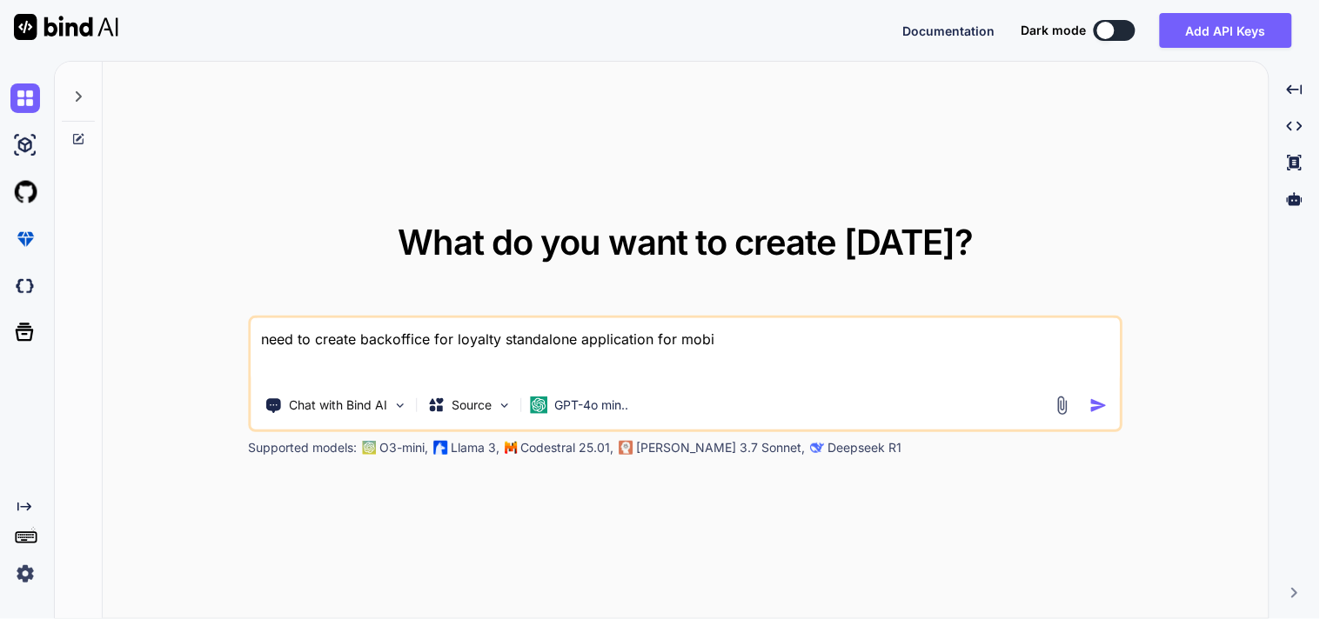
type textarea "need to create backoffice for loyalty standalone application for mobil"
type textarea "x"
type textarea "need to create backoffice for loyalty standalone application for mobile"
type textarea "x"
type textarea "need to create backoffice for loyalty standalone application for mobile"
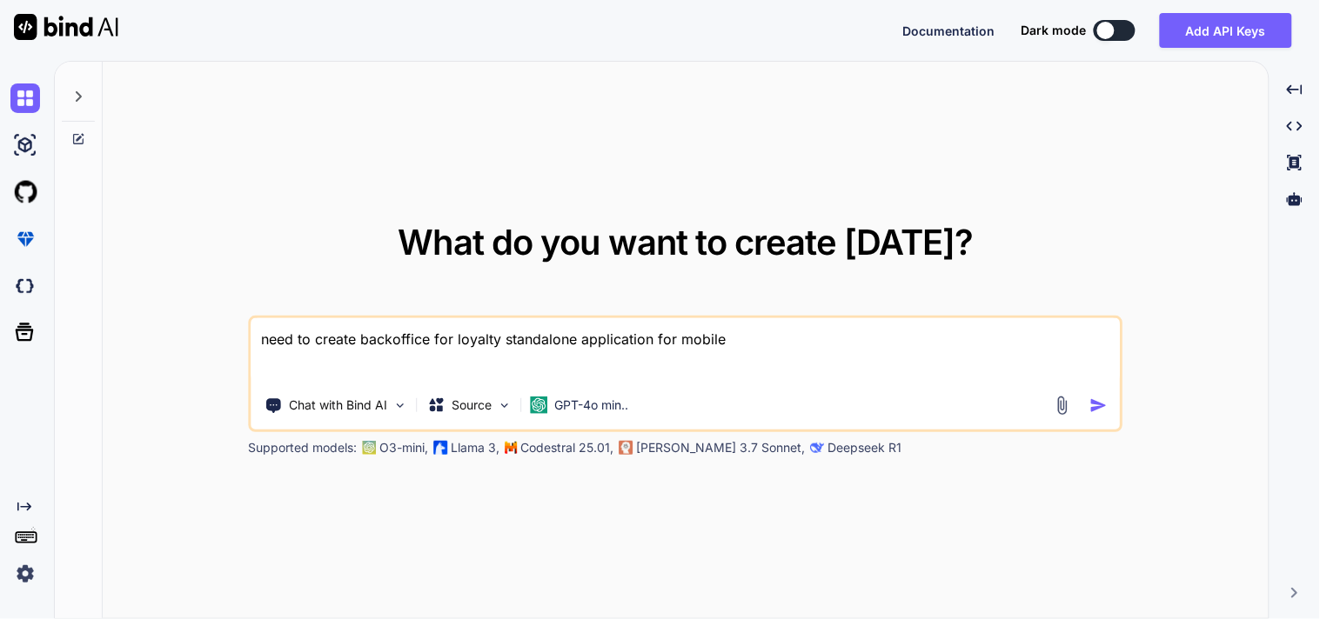
type textarea "x"
type textarea "need to create backoffice for loyalty standalone application for mobile ,"
type textarea "x"
type textarea "need to create backoffice for loyalty standalone application for mobile ,"
type textarea "x"
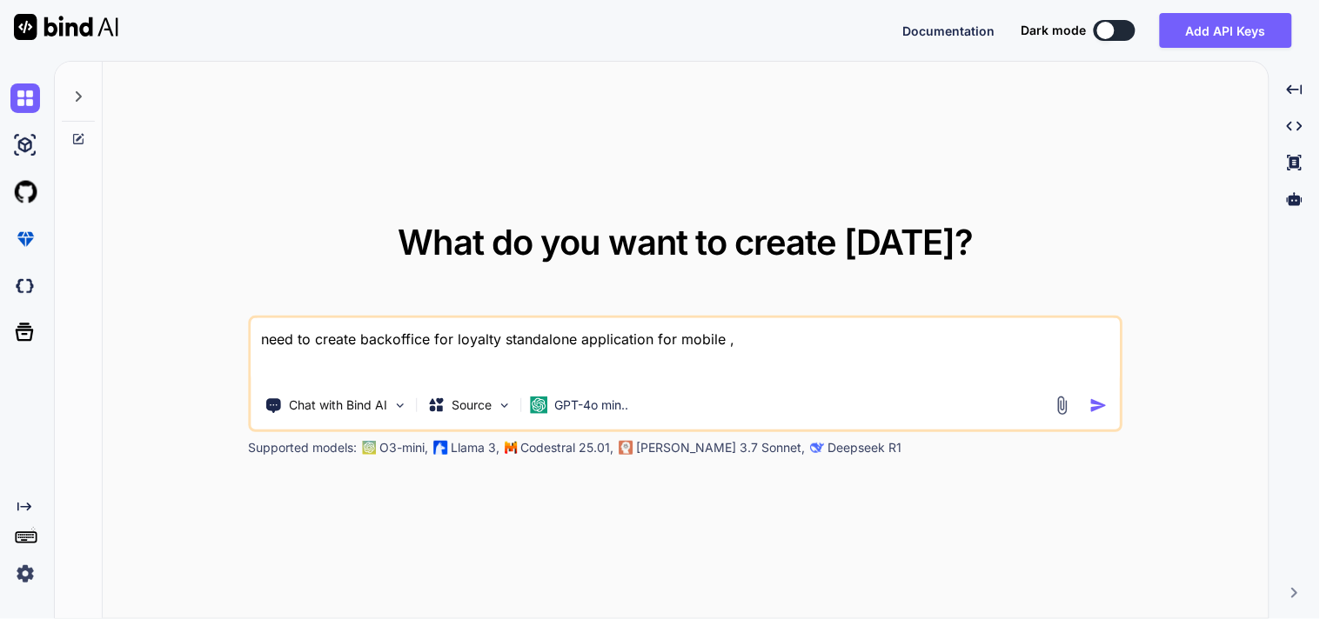
type textarea "need to create backoffice for loyalty standalone application for mobile , a"
type textarea "x"
type textarea "need to create backoffice for loyalty standalone application for mobile , an"
type textarea "x"
type textarea "need to create backoffice for loyalty standalone application for mobile , and"
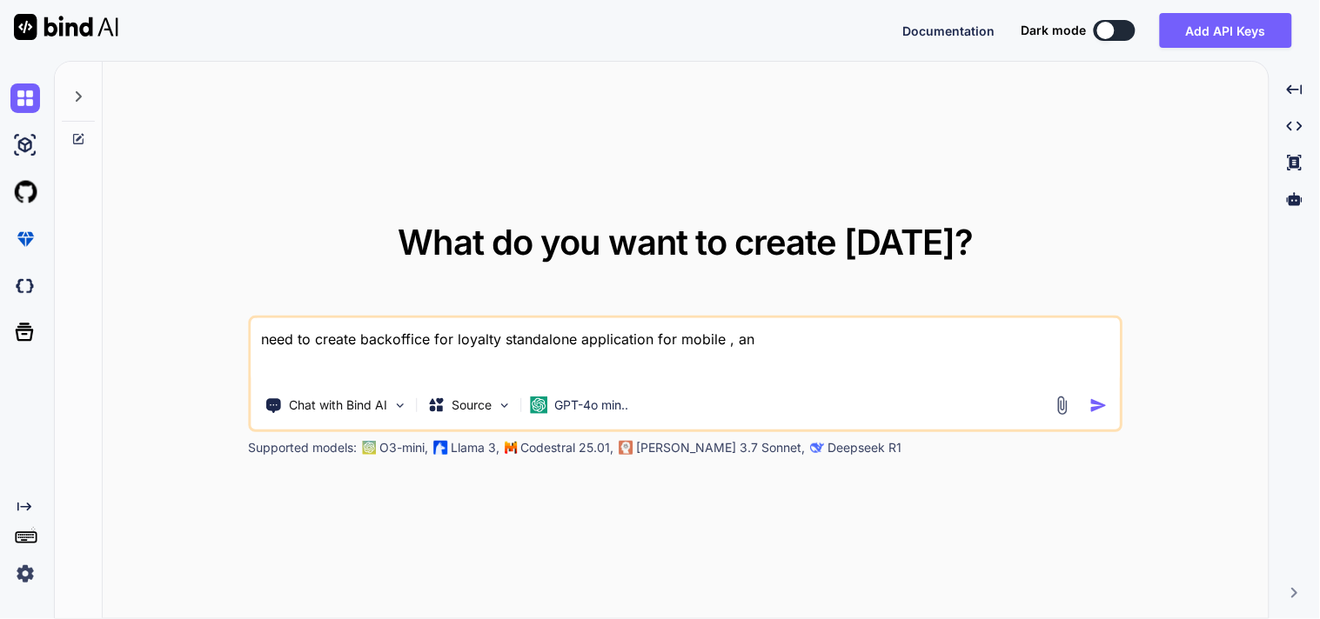
type textarea "x"
type textarea "need to create backoffice for loyalty standalone application for mobile , and"
type textarea "x"
type textarea "need to create backoffice for loyalty standalone application for mobile , and a"
type textarea "x"
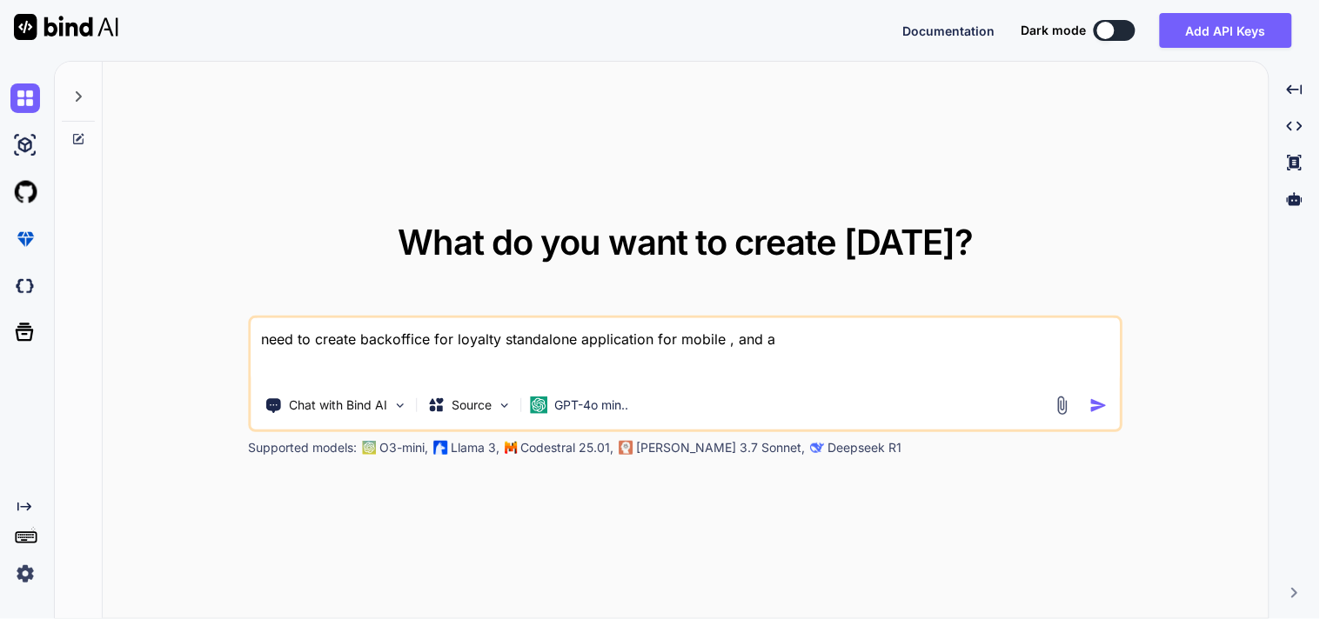
type textarea "need to create backoffice for loyalty standalone application for mobile , and al"
type textarea "x"
type textarea "need to create backoffice for loyalty standalone application for mobile , and a…"
type textarea "x"
type textarea "need to create backoffice for loyalty standalone application for mobile , and a…"
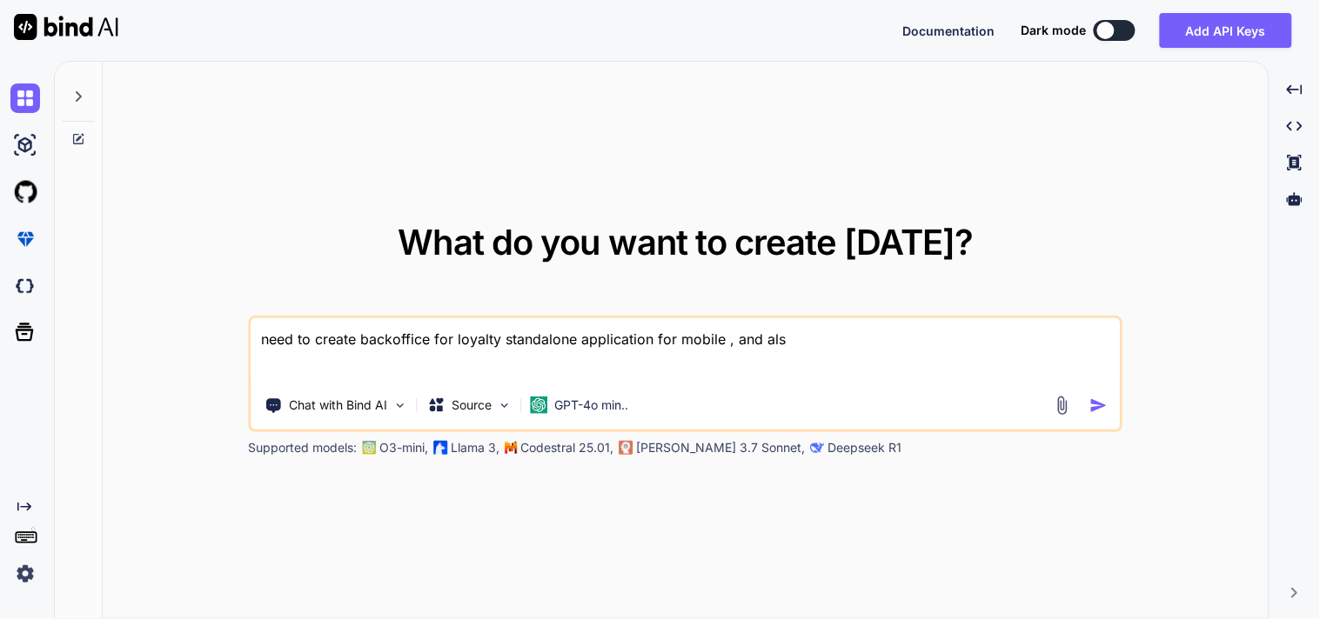
type textarea "x"
type textarea "need to create backoffice for loyalty standalone application for mobile , and a…"
type textarea "x"
type textarea "need to create backoffice for loyalty standalone application for mobile , and a…"
type textarea "x"
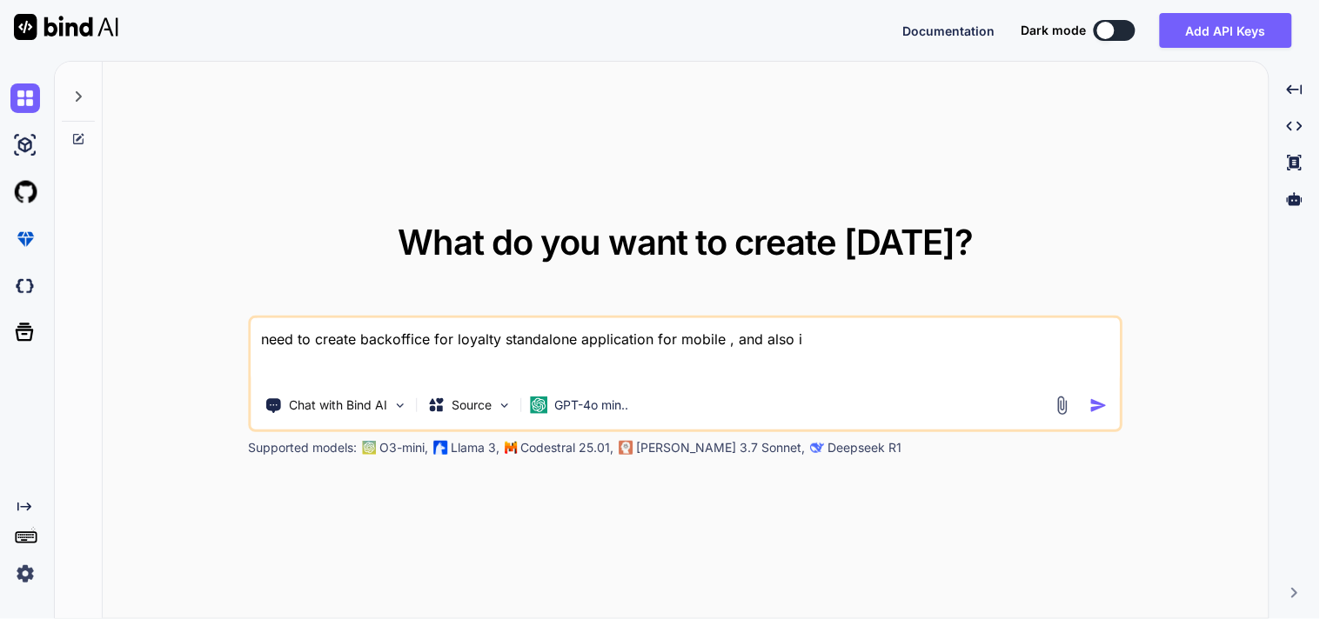
type textarea "need to create backoffice for loyalty standalone application for mobile , and a…"
type textarea "x"
type textarea "need to create backoffice for loyalty standalone application for mobile , and a…"
type textarea "x"
type textarea "need to create backoffice for loyalty standalone application for mobile , and a…"
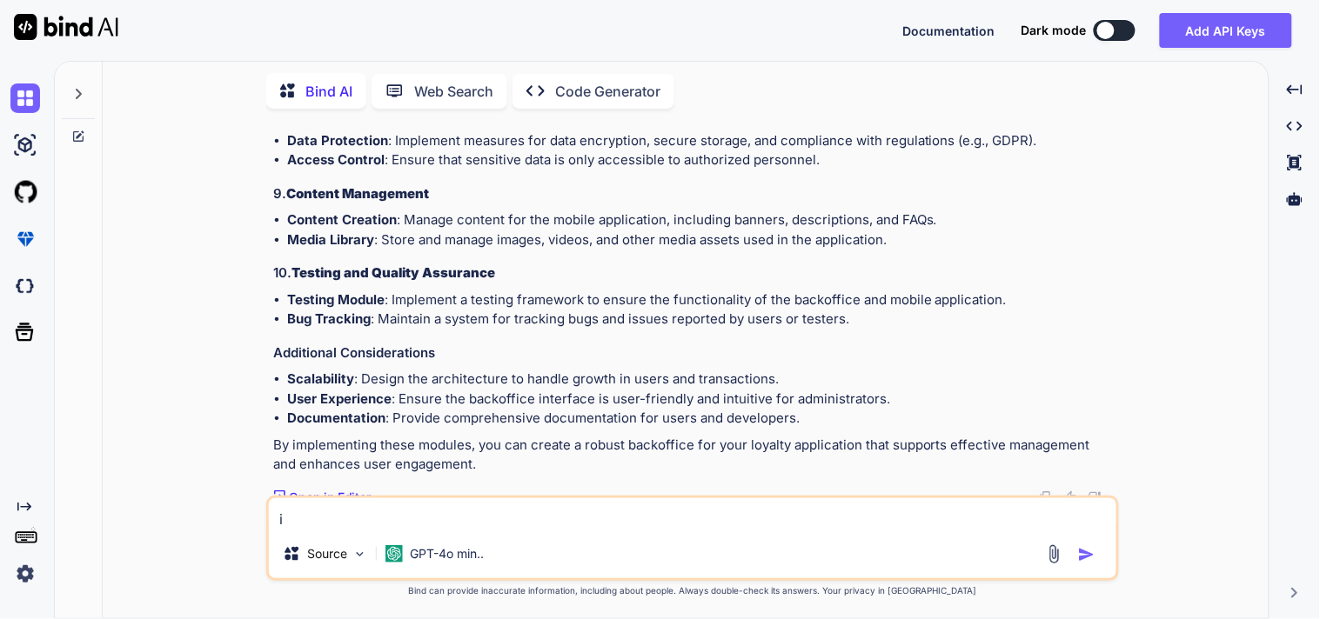
scroll to position [820, 0]
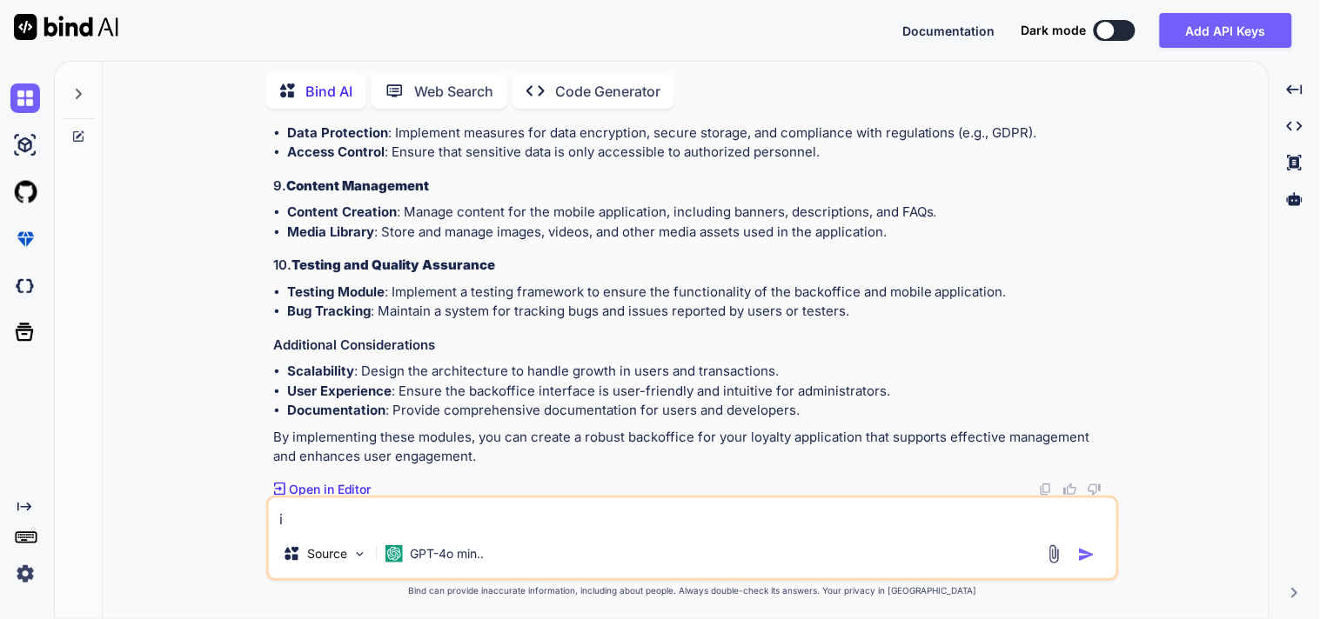
click at [380, 507] on textarea "i" at bounding box center [692, 513] width 847 height 31
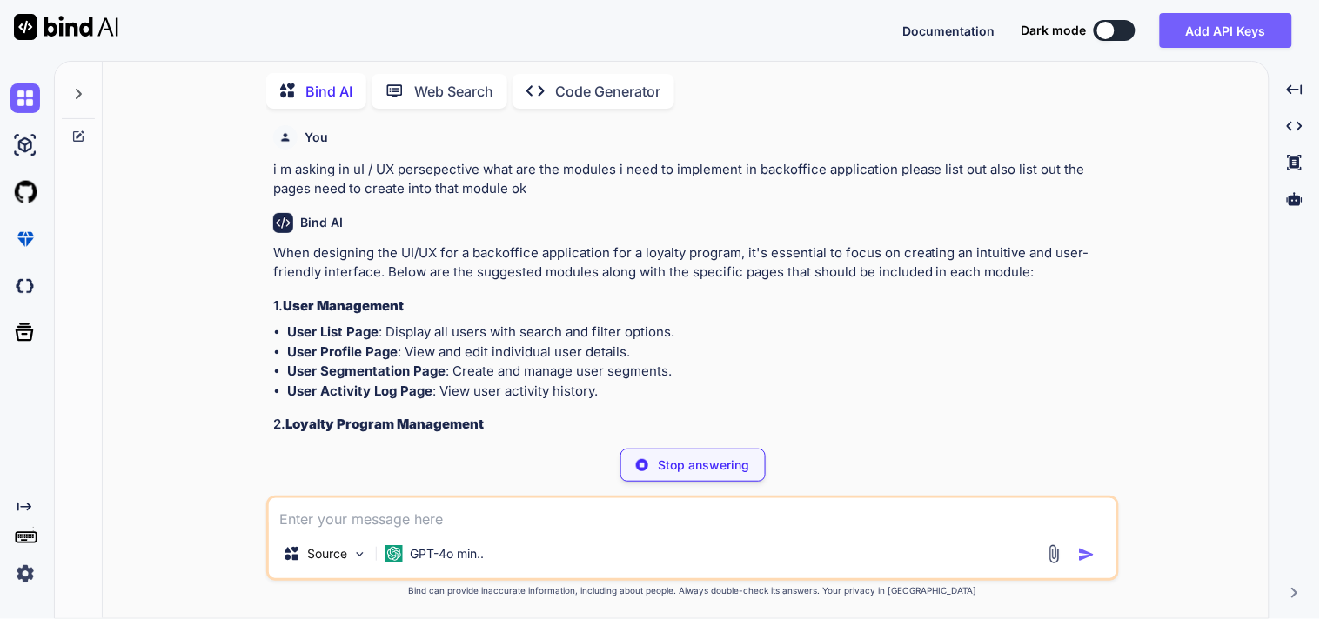
scroll to position [1314, 0]
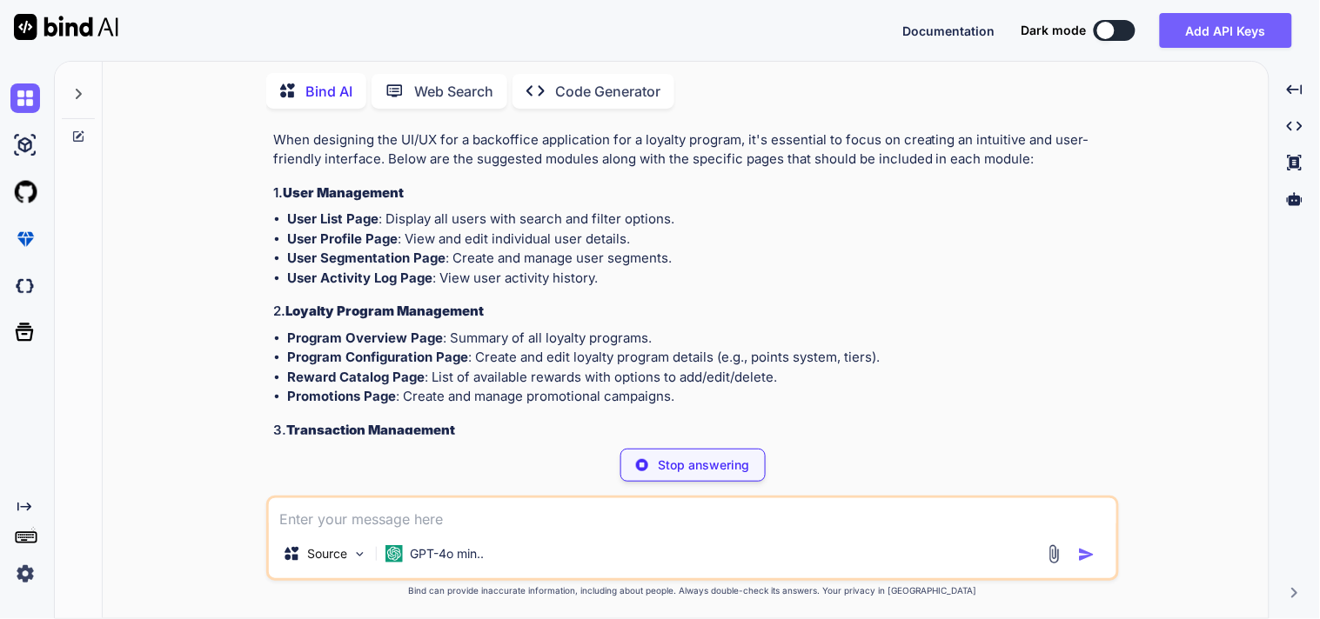
drag, startPoint x: 524, startPoint y: 245, endPoint x: 453, endPoint y: 258, distance: 71.5
click at [453, 258] on li "User Segmentation Page : Create and manage user segments." at bounding box center [701, 259] width 828 height 20
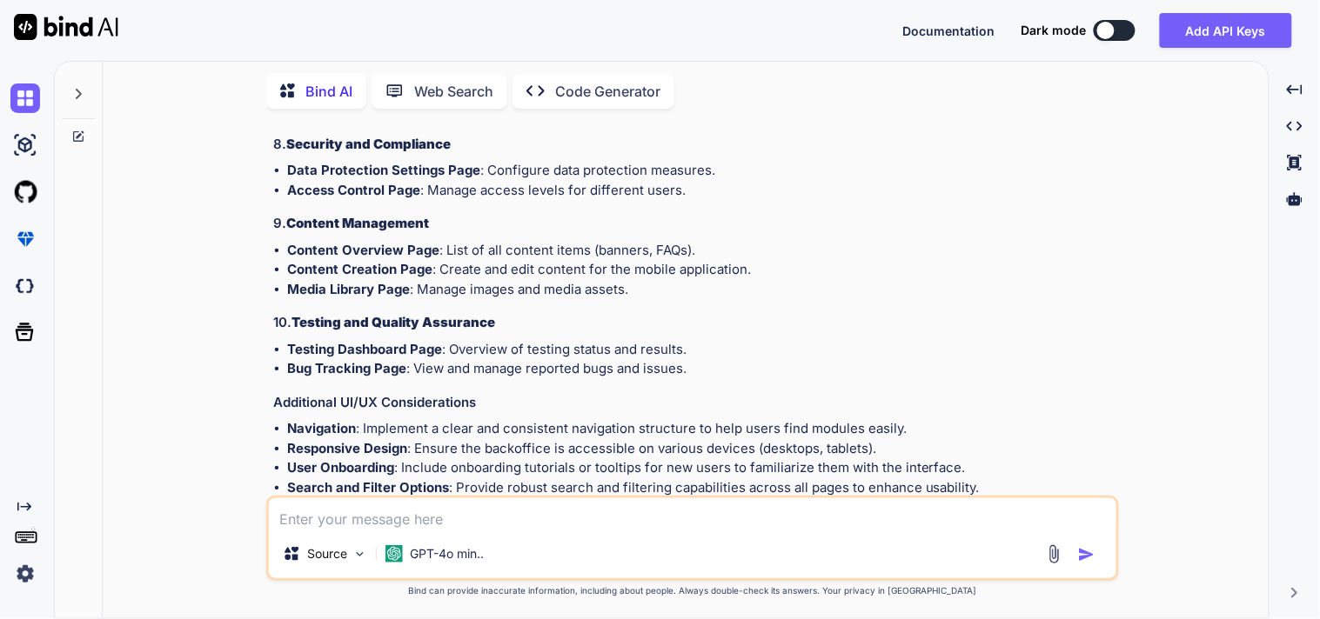
scroll to position [2152, 0]
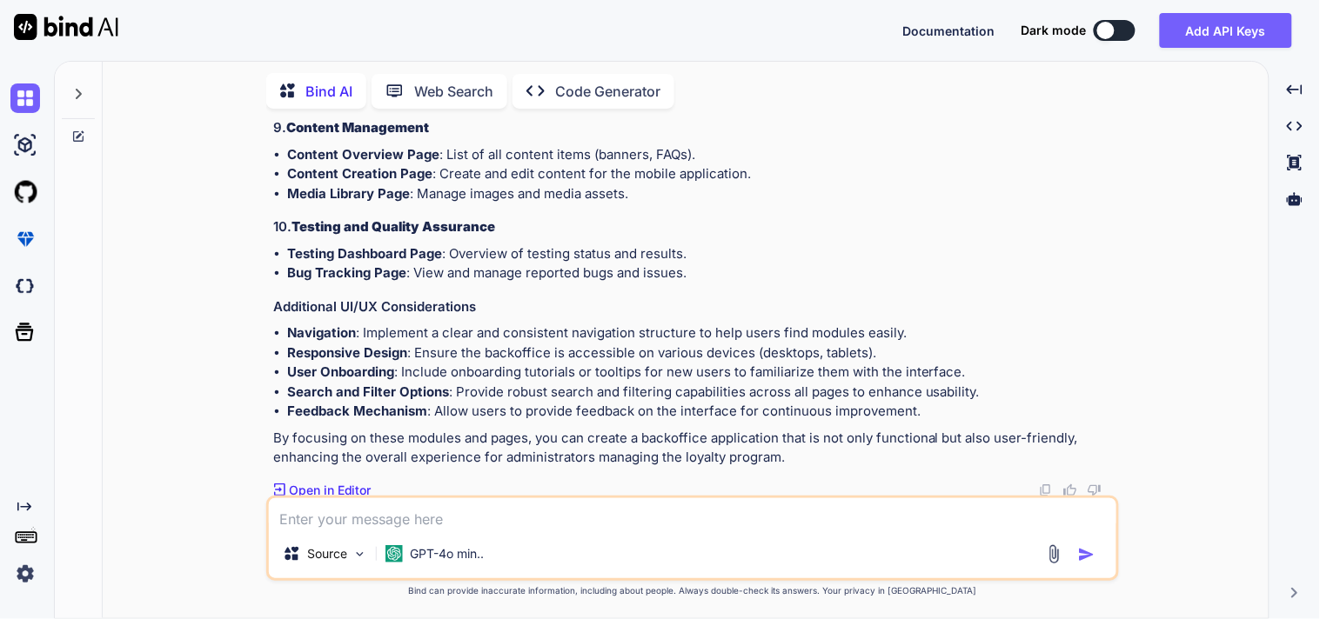
click at [450, 517] on textarea at bounding box center [692, 513] width 847 height 31
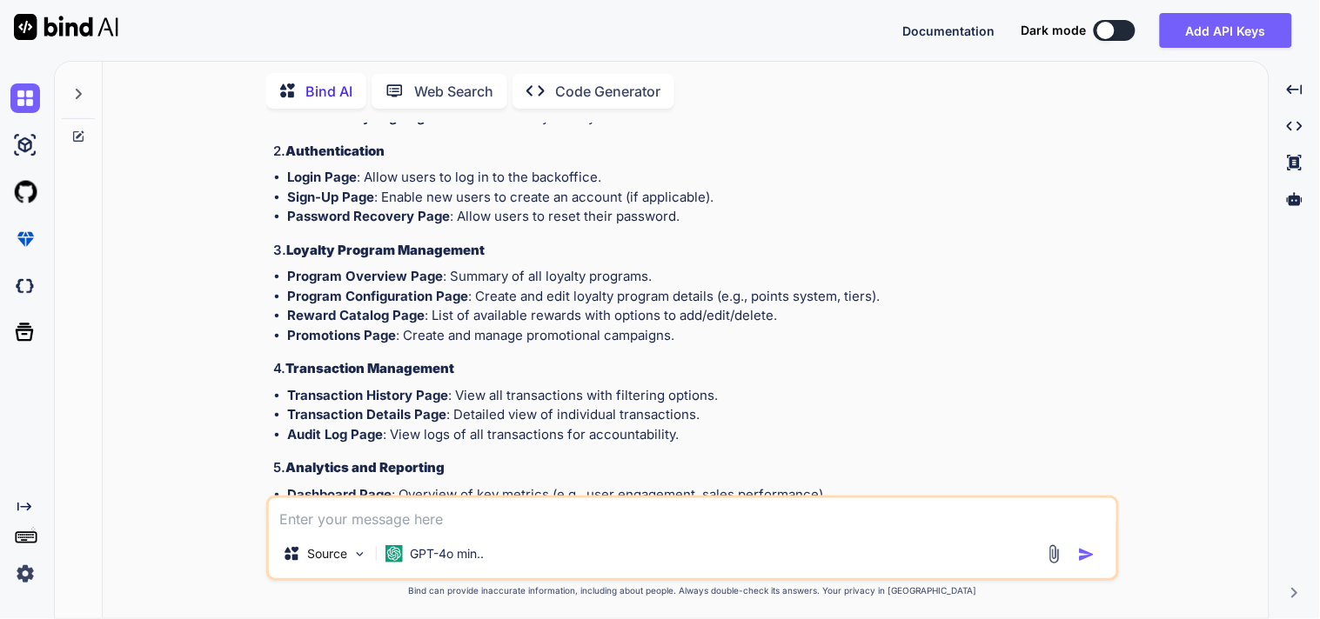
scroll to position [2405, 0]
